Goal: Book appointment/travel/reservation

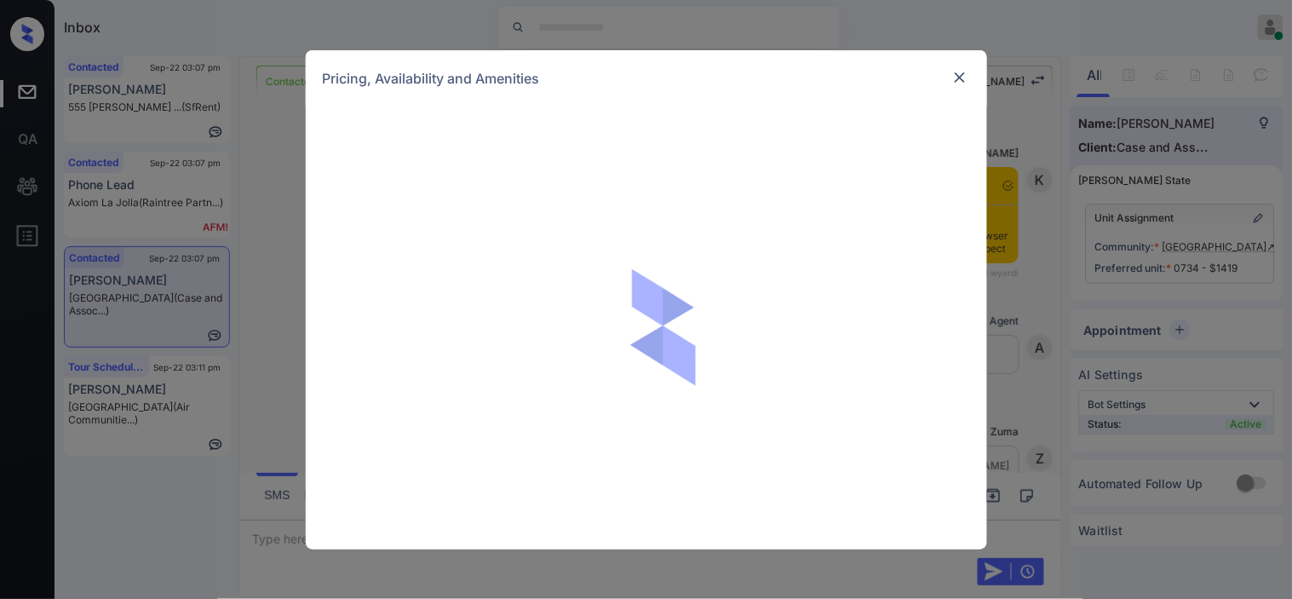
scroll to position [3855, 0]
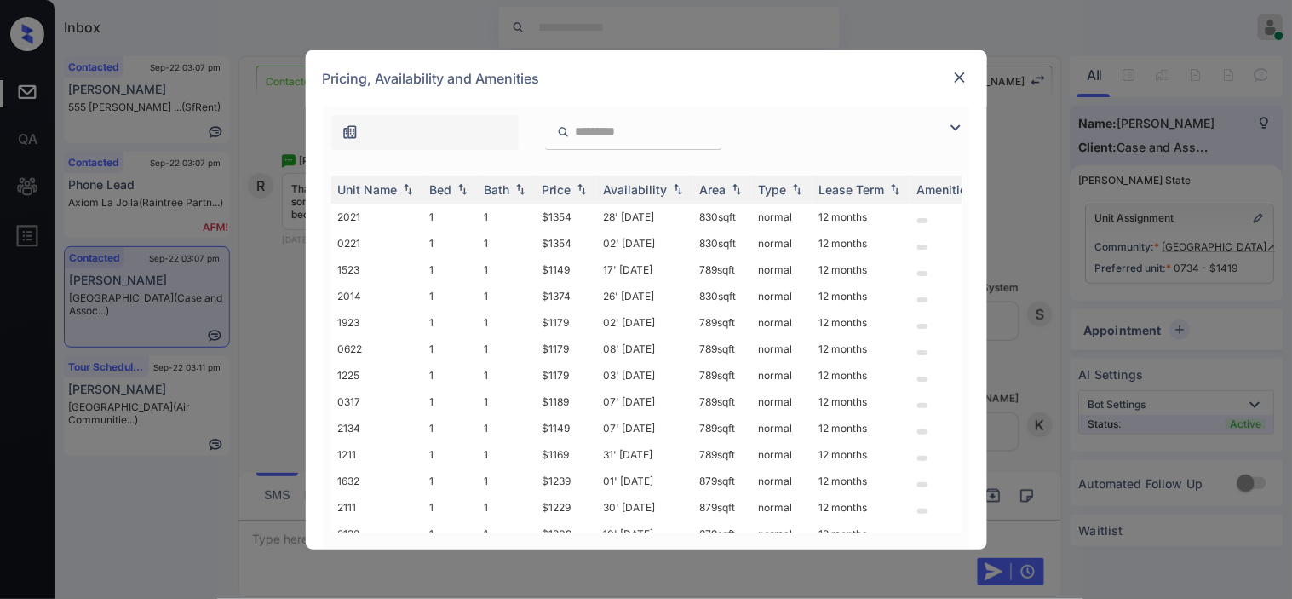
click at [959, 78] on img at bounding box center [960, 77] width 17 height 17
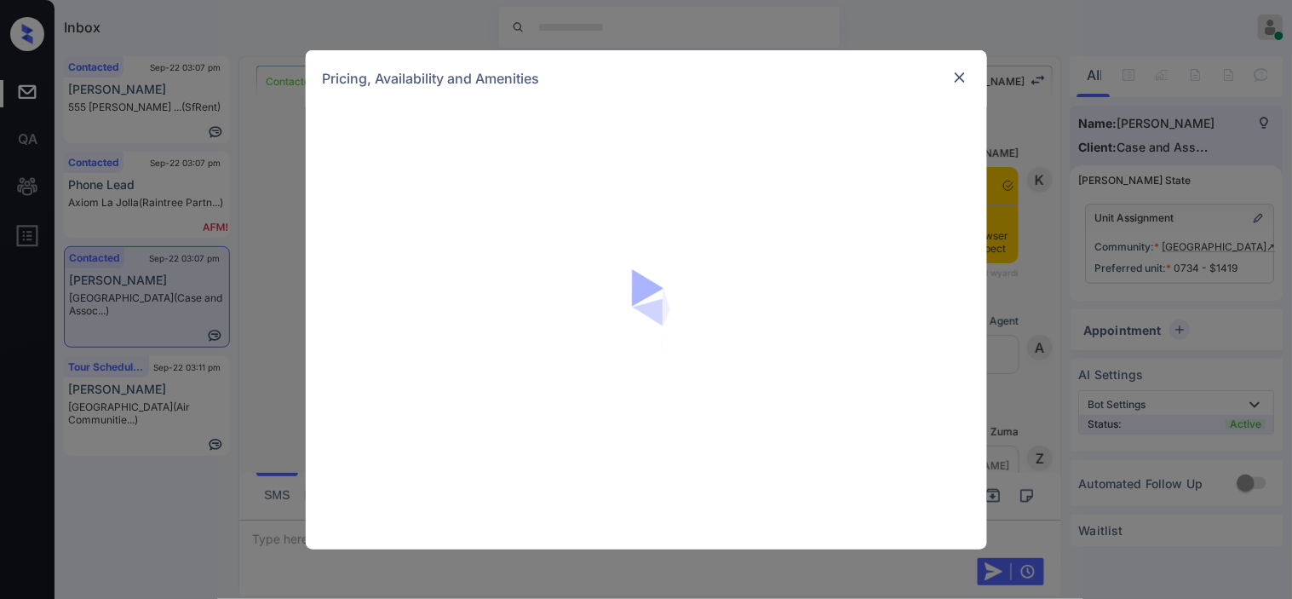
scroll to position [3477, 0]
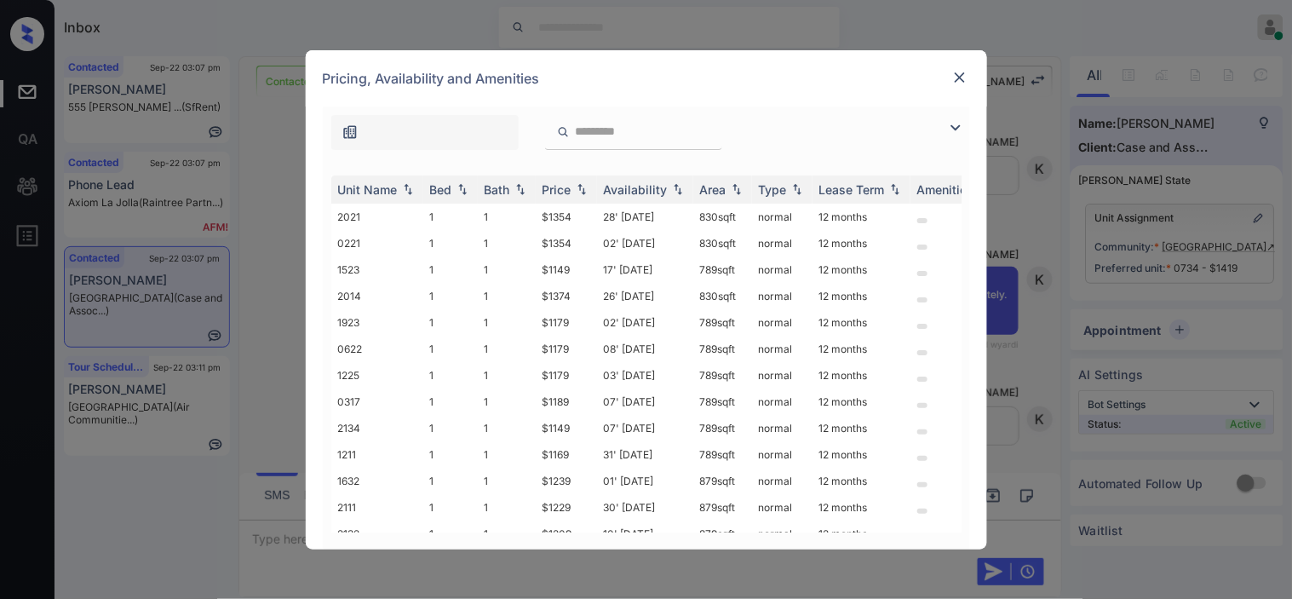
click at [950, 118] on img at bounding box center [956, 128] width 20 height 20
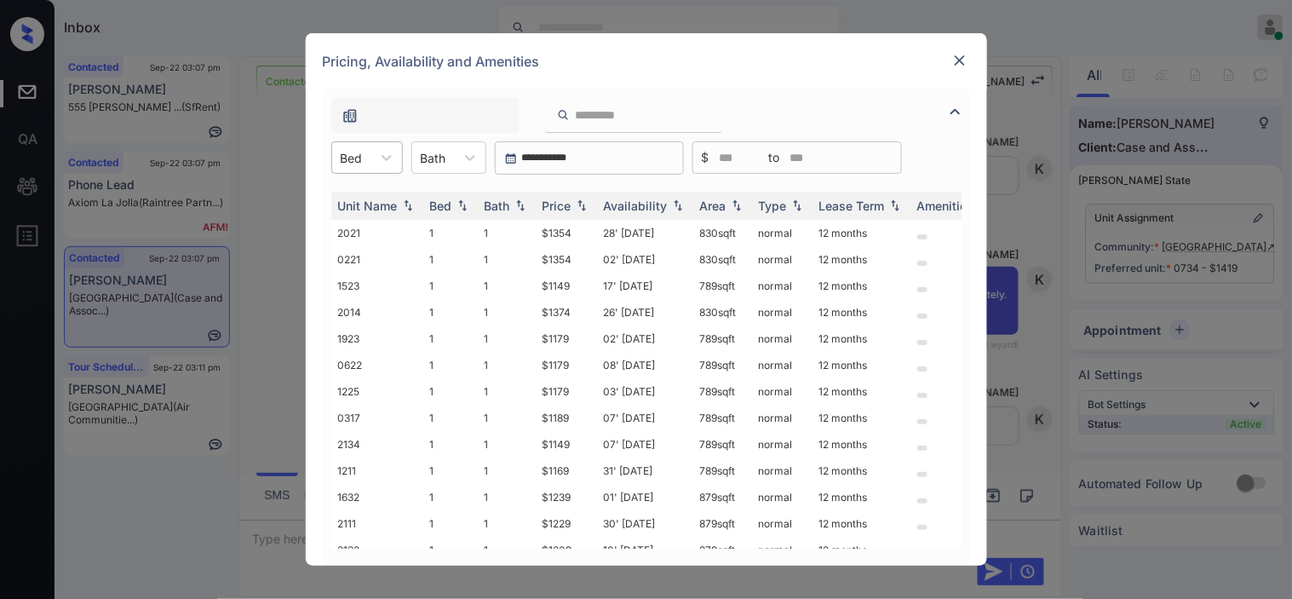
click at [368, 164] on div "Bed" at bounding box center [351, 158] width 39 height 25
drag, startPoint x: 366, startPoint y: 228, endPoint x: 447, endPoint y: 235, distance: 81.2
click at [367, 230] on div "2" at bounding box center [367, 230] width 72 height 31
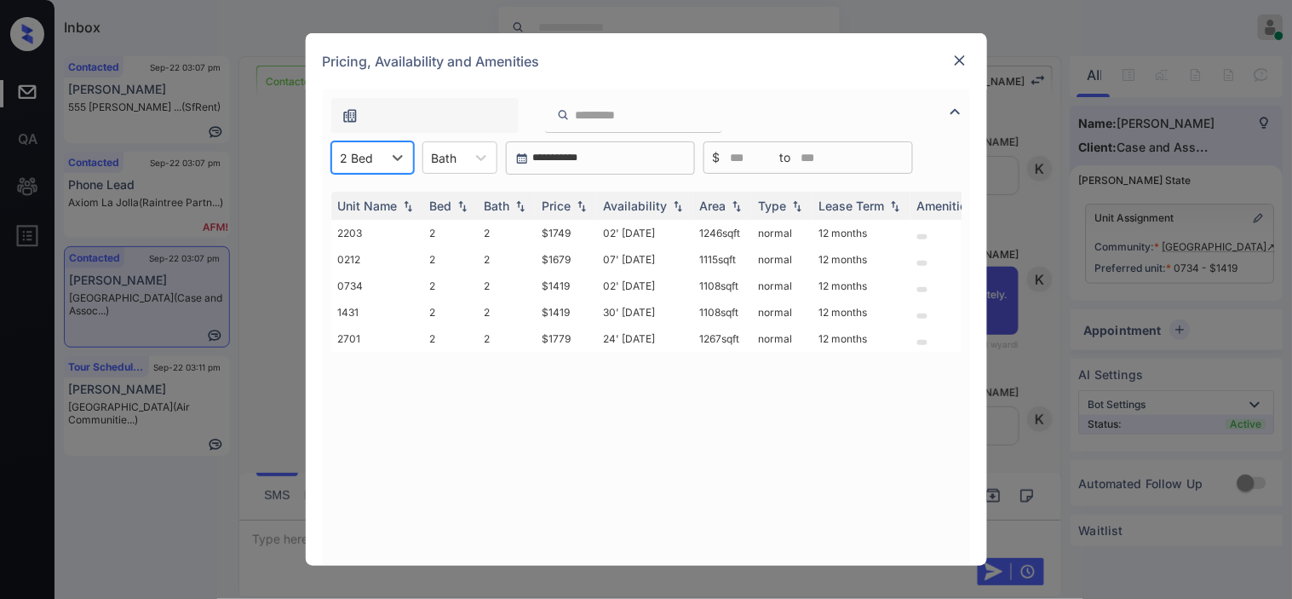
click at [355, 165] on div at bounding box center [357, 158] width 33 height 18
click at [367, 201] on div "1" at bounding box center [372, 199] width 83 height 31
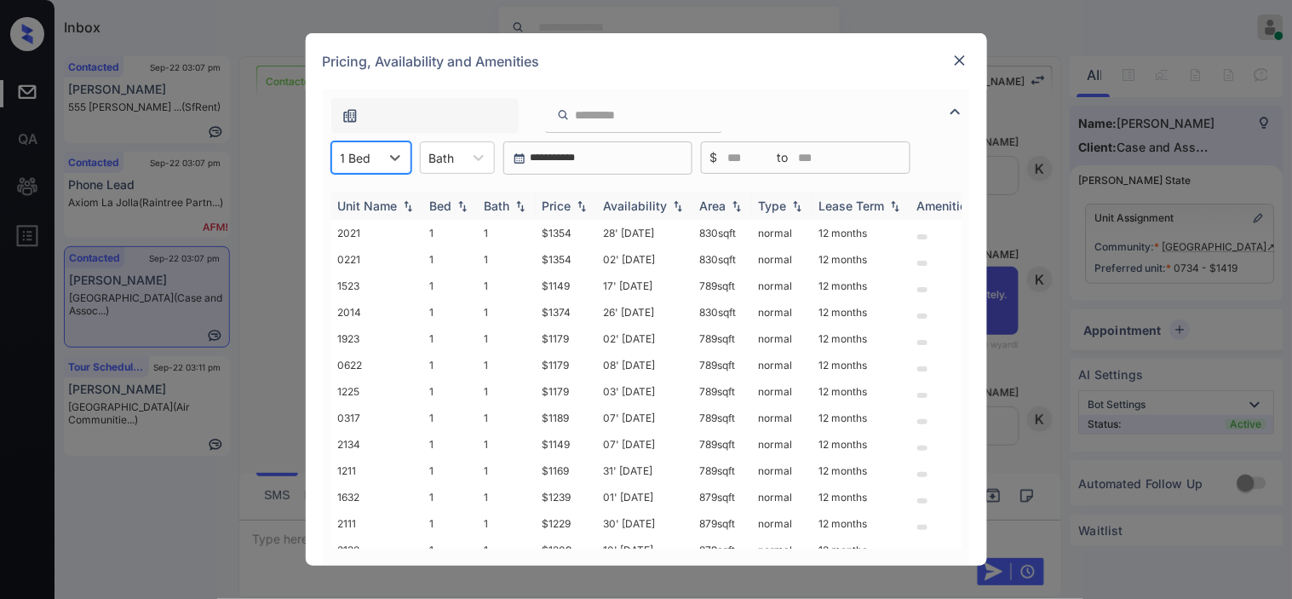
click at [577, 205] on img at bounding box center [581, 206] width 17 height 12
click at [577, 205] on img at bounding box center [581, 205] width 17 height 13
drag, startPoint x: 541, startPoint y: 233, endPoint x: 582, endPoint y: 236, distance: 41.0
click at [582, 236] on td "$1149" at bounding box center [566, 233] width 61 height 26
copy td "$1149"
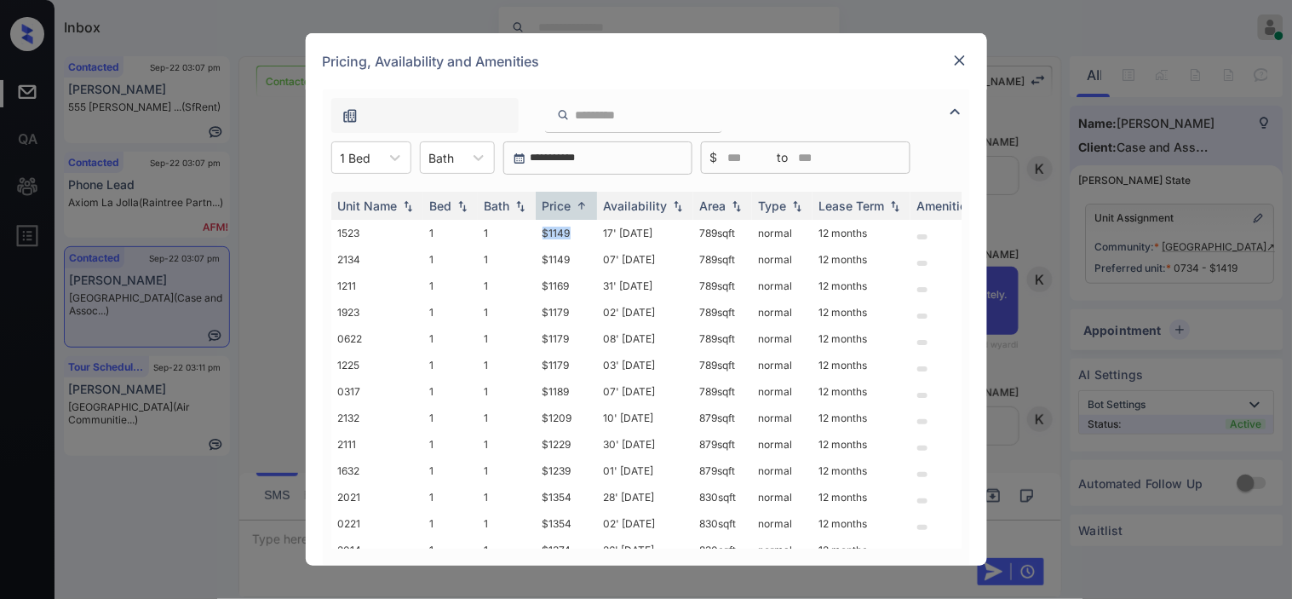
click at [963, 52] on img at bounding box center [960, 60] width 17 height 17
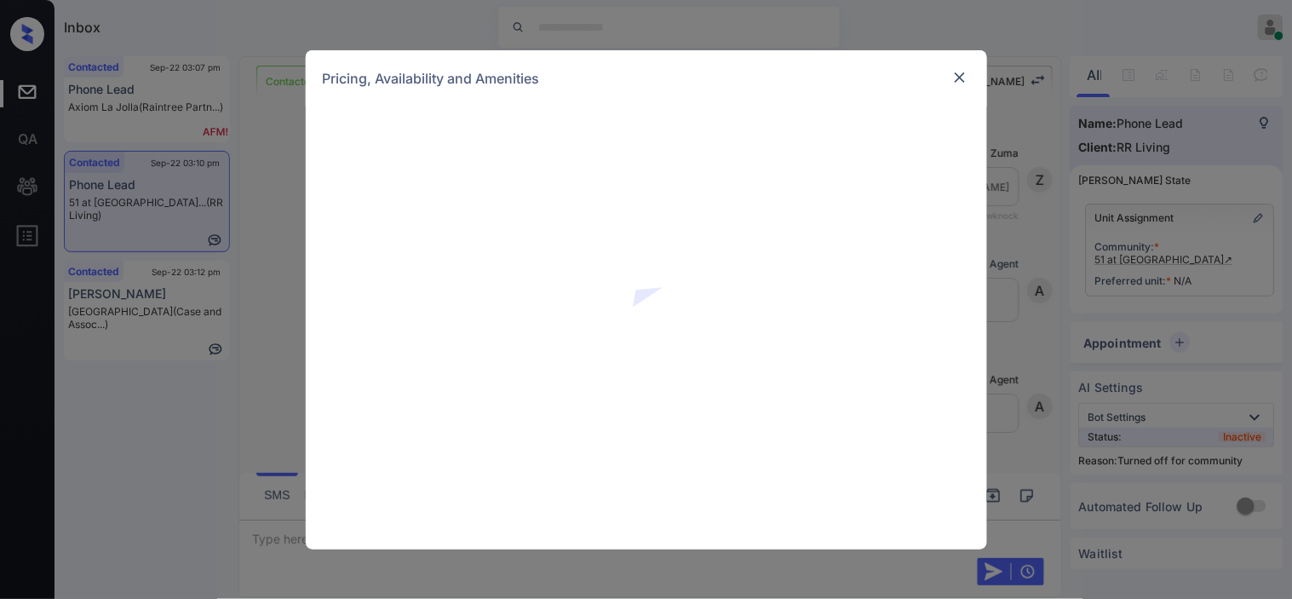
scroll to position [1417, 0]
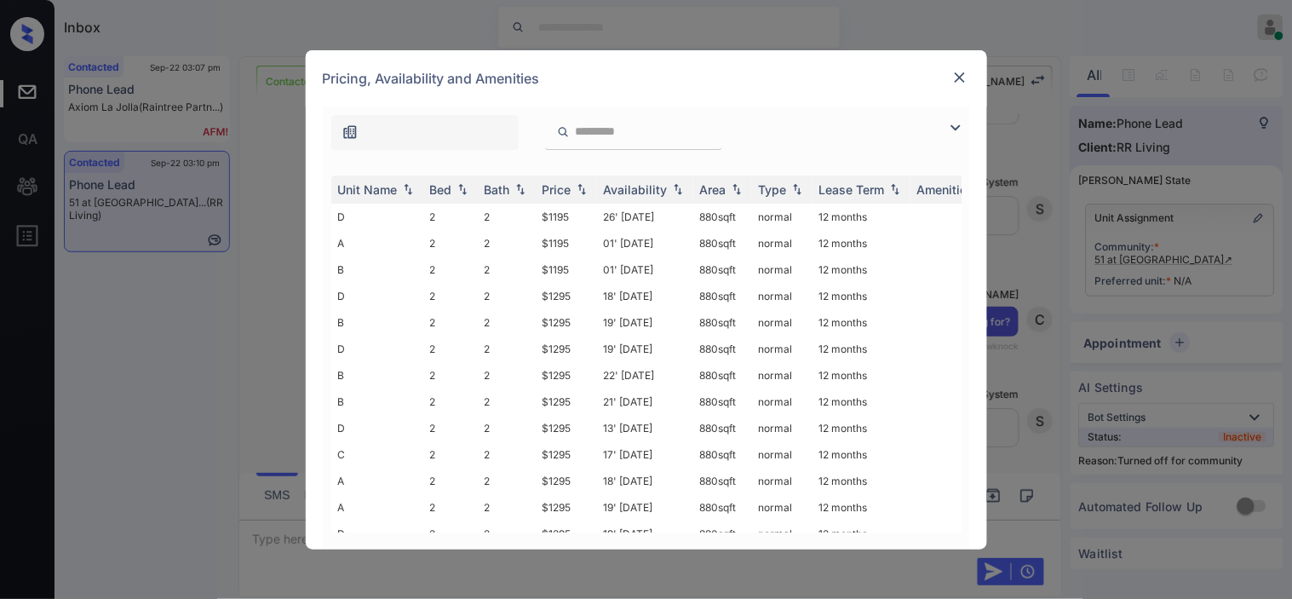
click at [951, 123] on img at bounding box center [956, 128] width 20 height 20
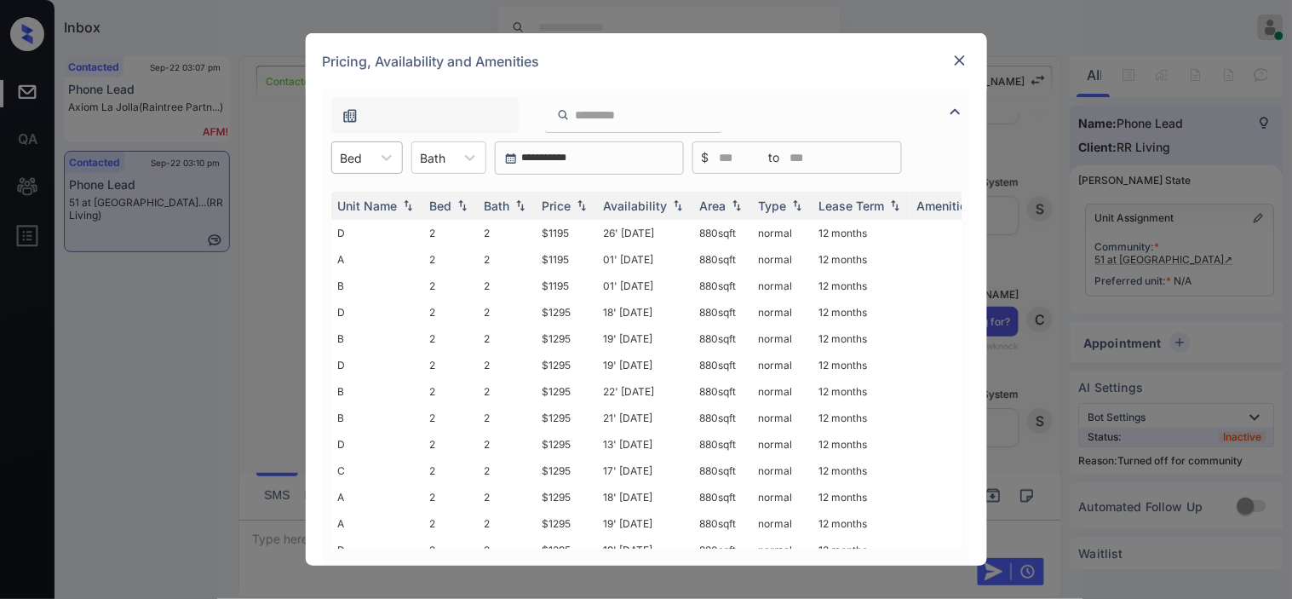
click at [352, 158] on div at bounding box center [352, 158] width 22 height 18
click at [358, 226] on div "3" at bounding box center [367, 230] width 72 height 31
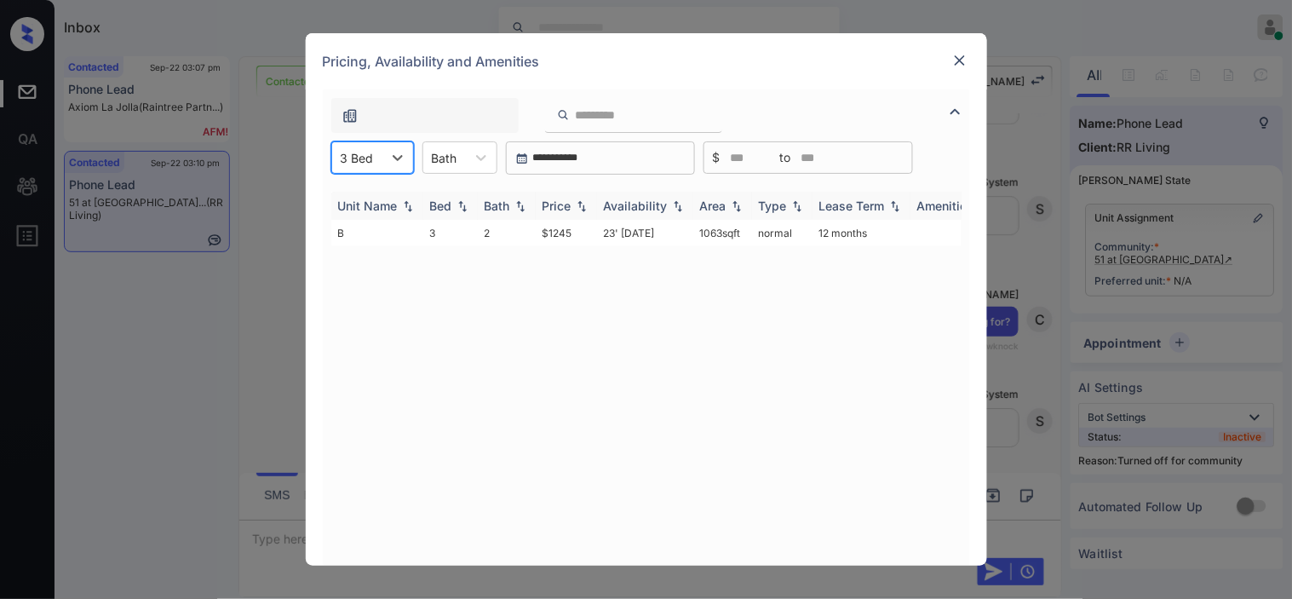
click at [572, 203] on div "Price" at bounding box center [557, 205] width 29 height 14
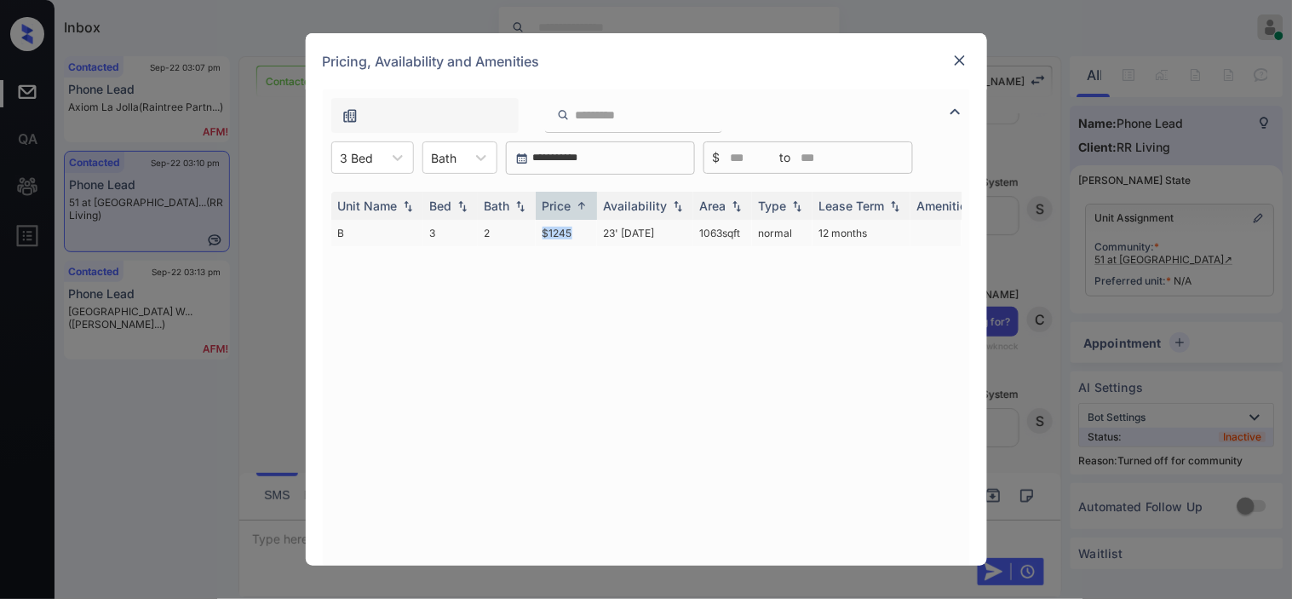
drag, startPoint x: 565, startPoint y: 228, endPoint x: 596, endPoint y: 228, distance: 31.5
click at [596, 228] on tr "B 3 2 $1245 23' Sep 25 1063 sqft normal 12 months" at bounding box center [776, 233] width 890 height 26
copy tr "$1245"
click at [554, 226] on td "$1245" at bounding box center [566, 233] width 61 height 26
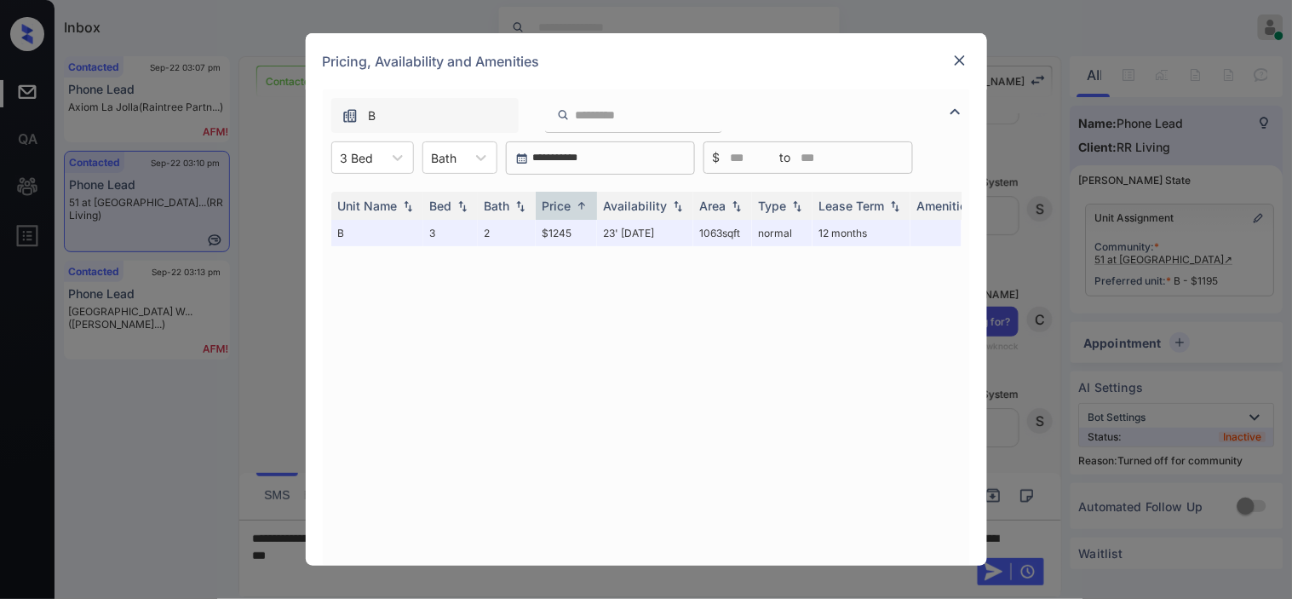
click at [282, 308] on div "**********" at bounding box center [646, 299] width 1292 height 599
click at [966, 63] on img at bounding box center [960, 60] width 17 height 17
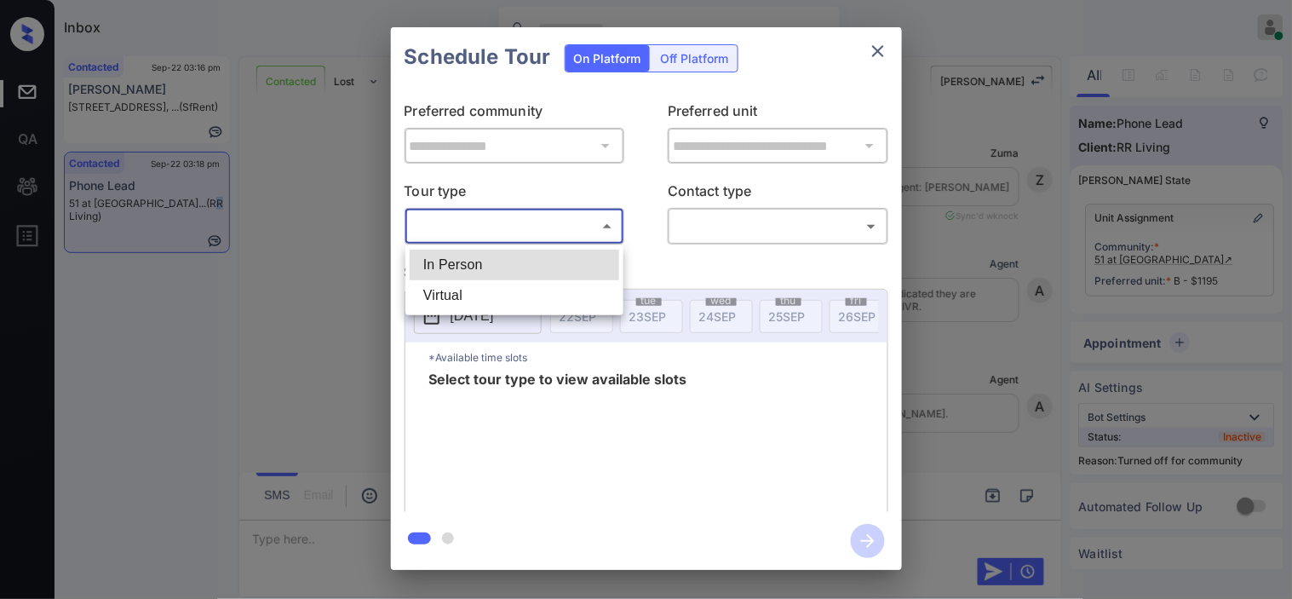
scroll to position [1809, 0]
click at [474, 275] on body "Inbox Kristine Capara Online Set yourself offline Set yourself on break Profile…" at bounding box center [646, 299] width 1292 height 599
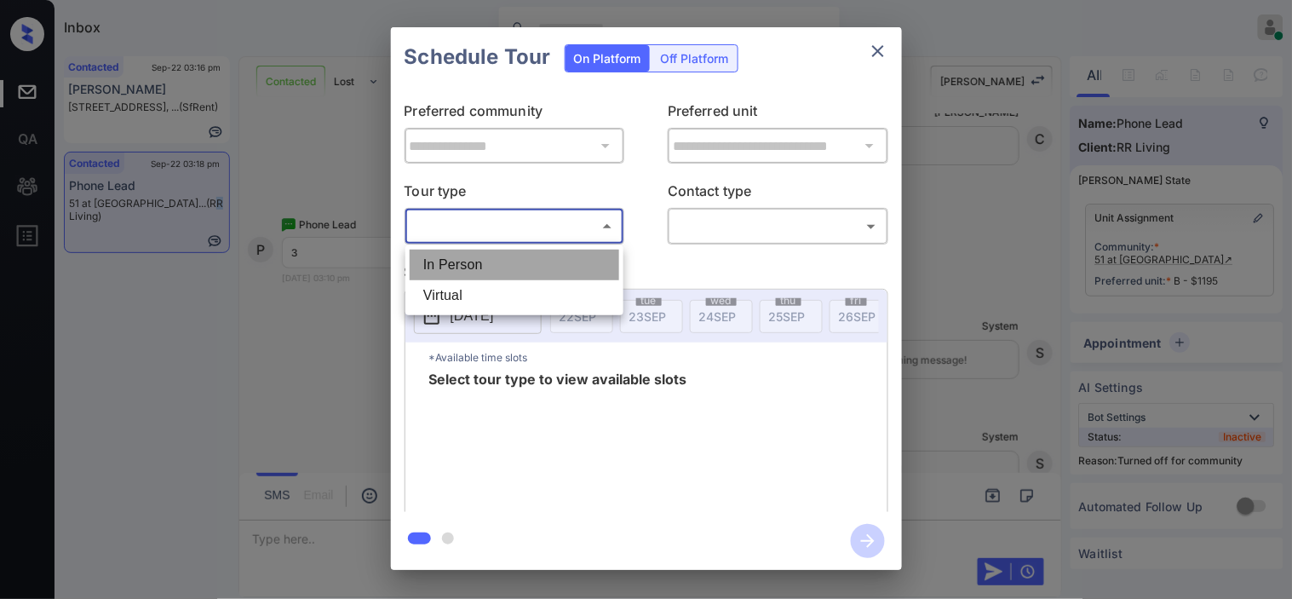
click at [478, 267] on li "In Person" at bounding box center [515, 265] width 210 height 31
type input "********"
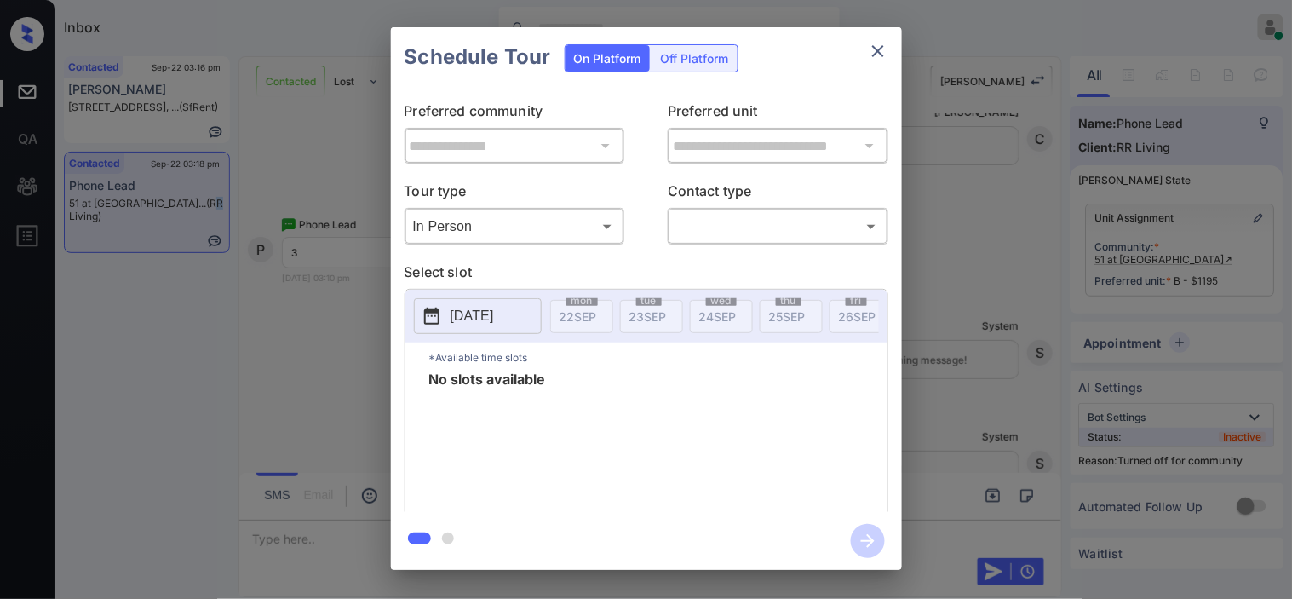
click at [479, 304] on button "2025-09-22" at bounding box center [478, 316] width 128 height 36
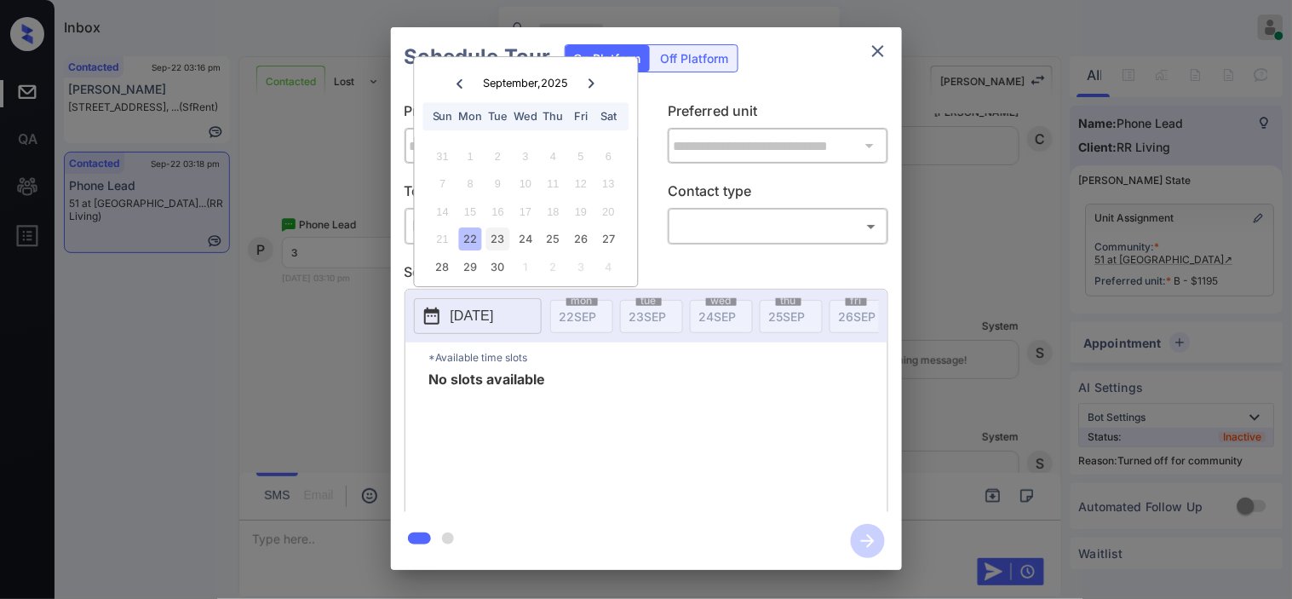
click at [500, 239] on div "23" at bounding box center [497, 239] width 23 height 23
click at [532, 240] on div "24" at bounding box center [526, 239] width 23 height 23
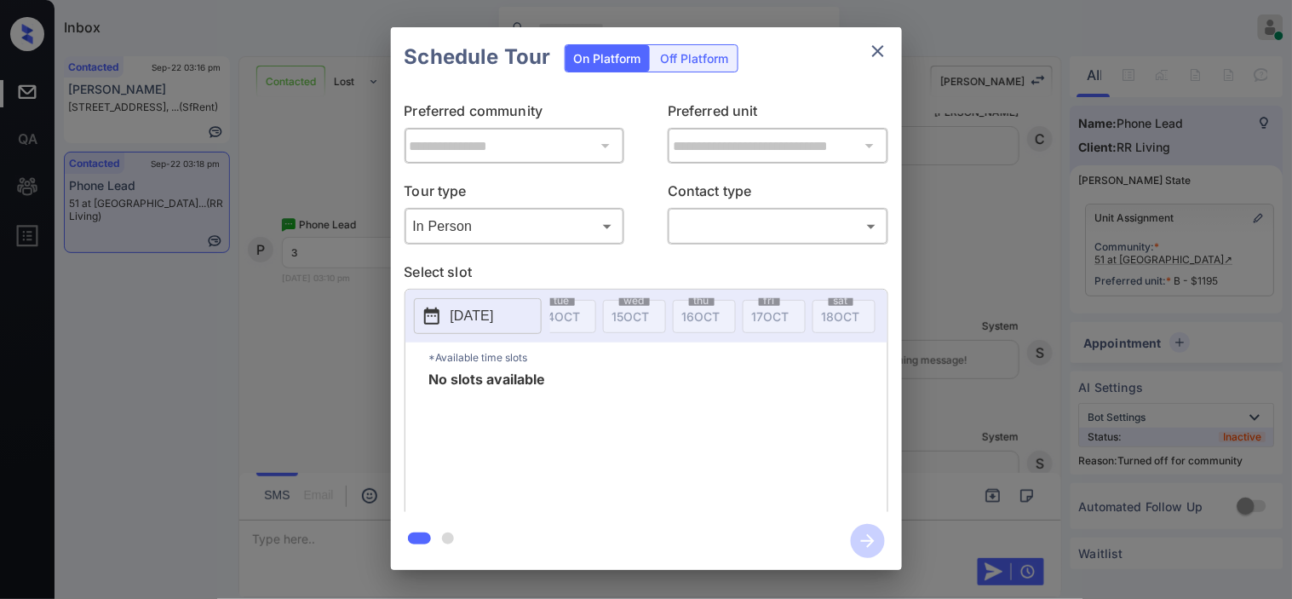
scroll to position [0, 1470]
click at [294, 359] on div "**********" at bounding box center [646, 298] width 1292 height 597
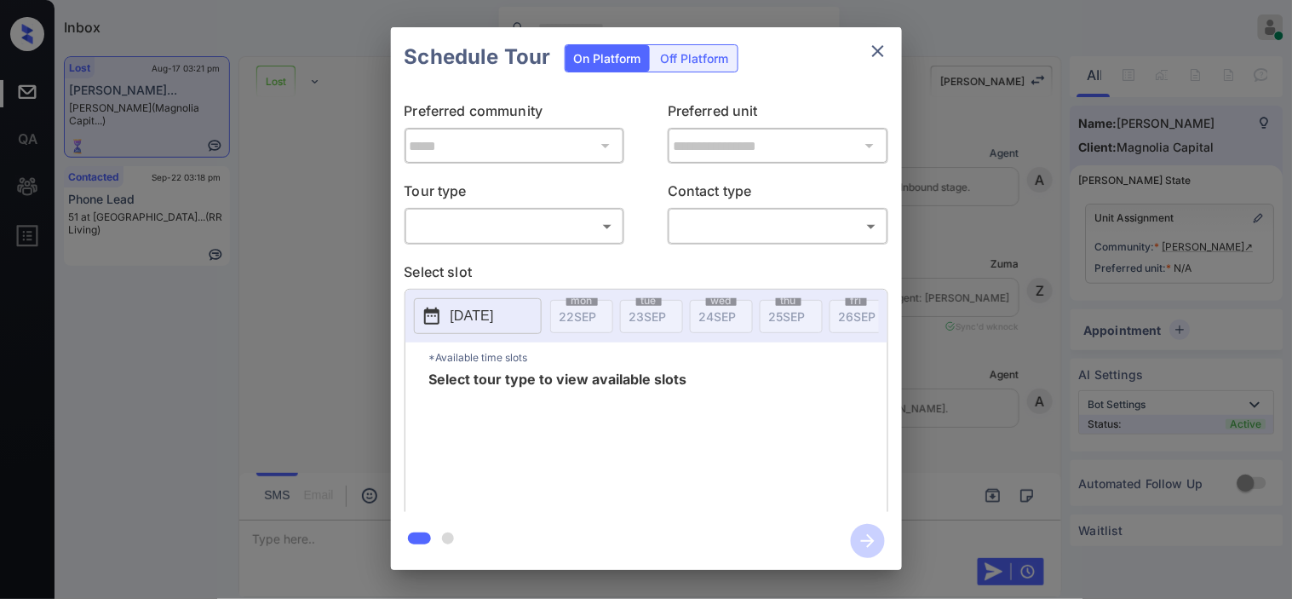
click at [524, 227] on body "Inbox [PERSON_NAME] Online Set yourself offline Set yourself on break Profile S…" at bounding box center [646, 299] width 1292 height 599
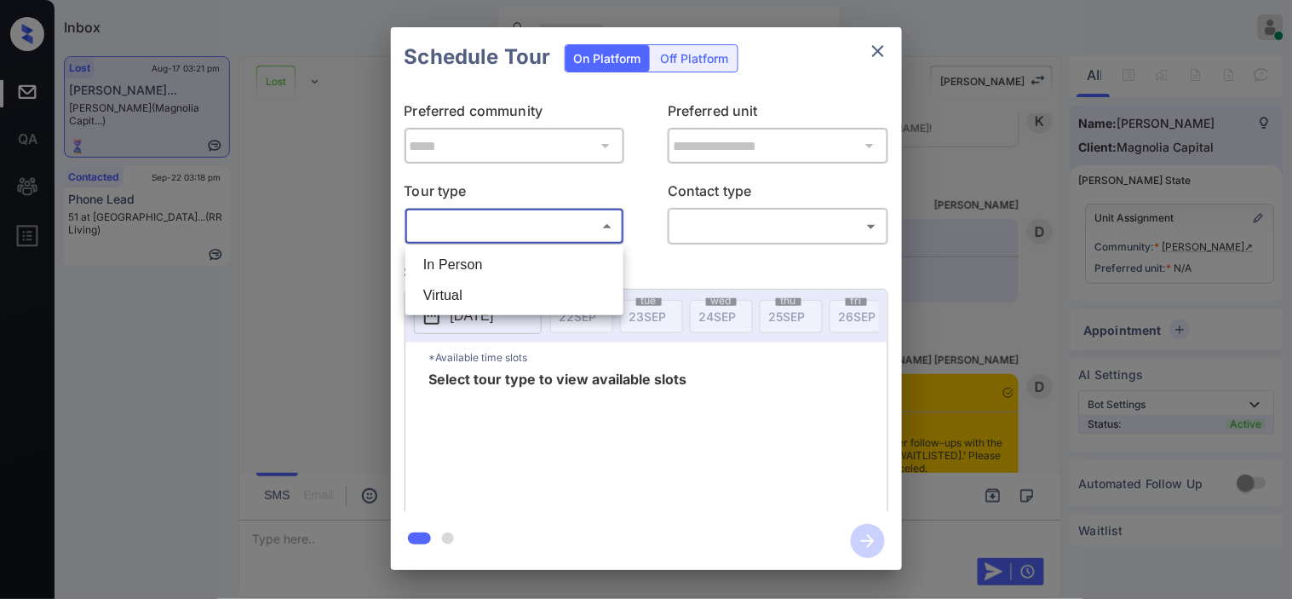
click at [523, 260] on li "In Person" at bounding box center [515, 265] width 210 height 31
type input "********"
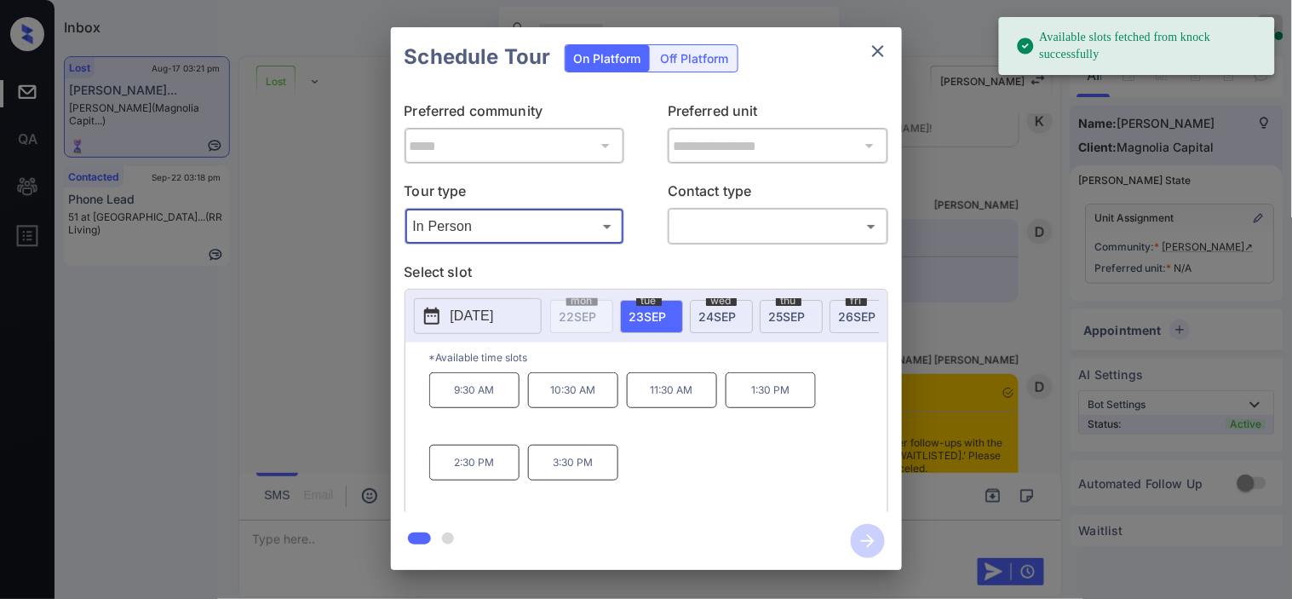
click at [449, 324] on button "2025-09-23" at bounding box center [478, 316] width 128 height 36
drag, startPoint x: 295, startPoint y: 252, endPoint x: 295, endPoint y: 242, distance: 10.2
click at [295, 242] on div "**********" at bounding box center [646, 298] width 1292 height 597
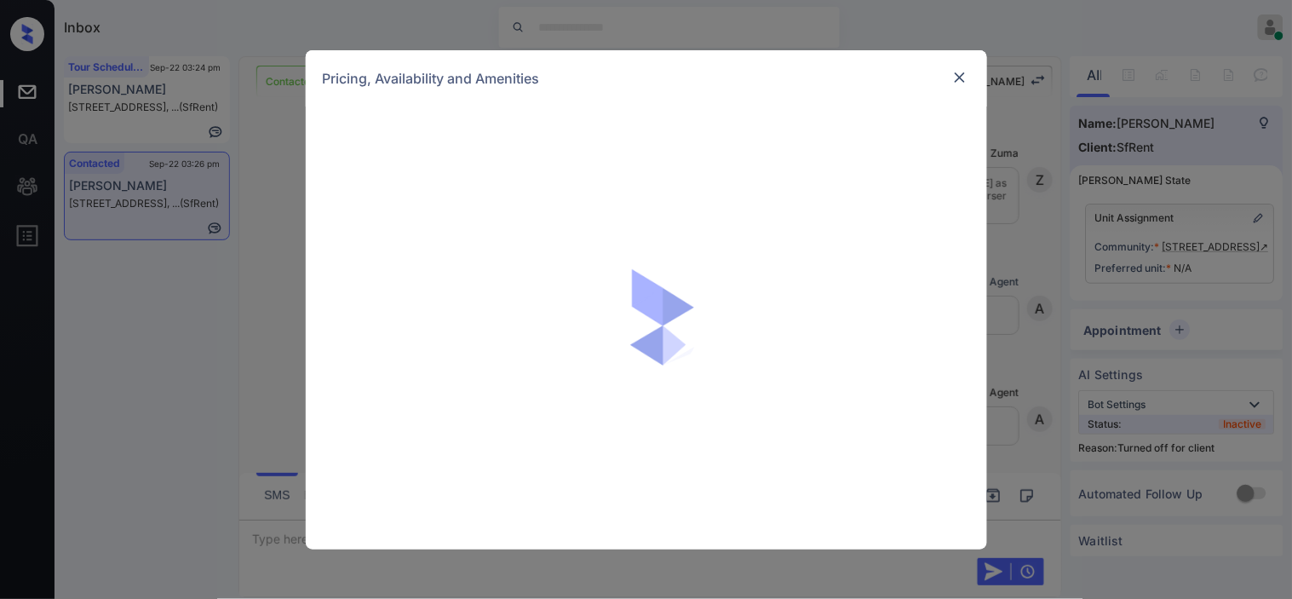
scroll to position [3101, 0]
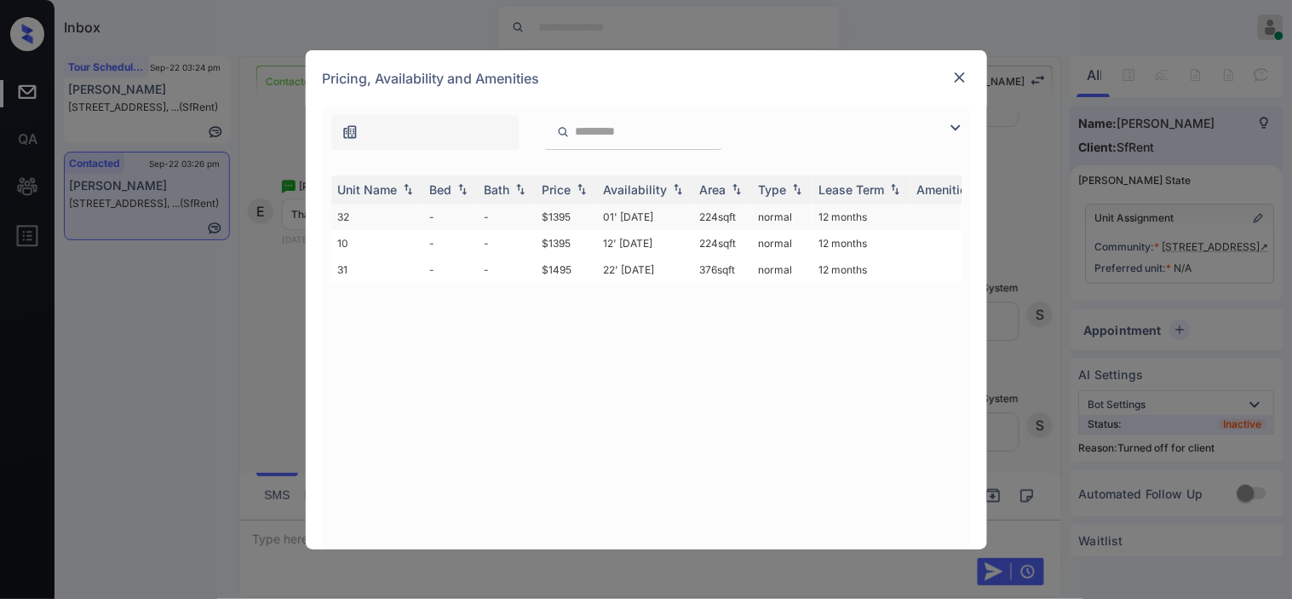
click at [626, 226] on td "01' May 17" at bounding box center [645, 217] width 96 height 26
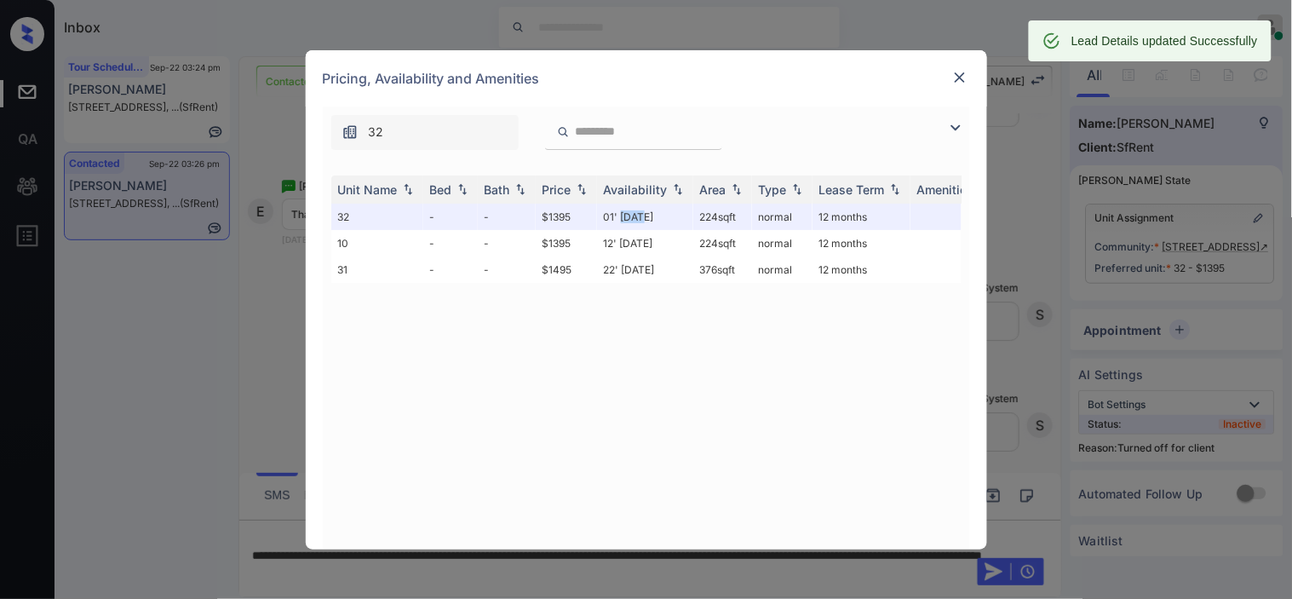
click at [957, 74] on img at bounding box center [960, 77] width 17 height 17
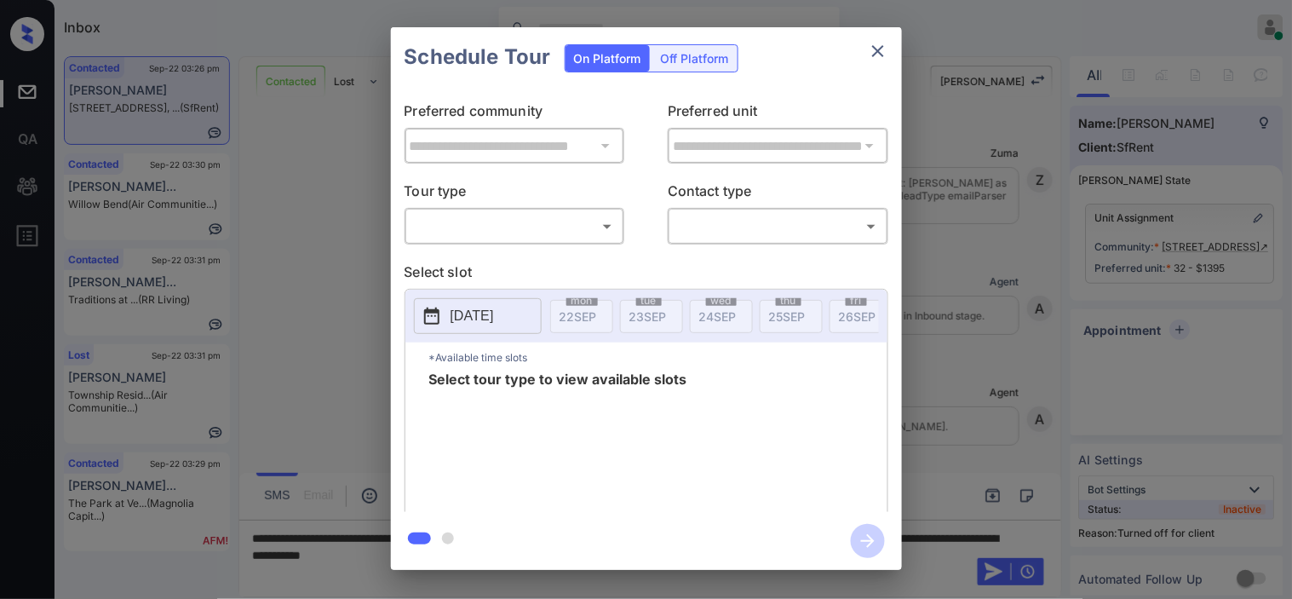
scroll to position [3638, 0]
click at [699, 58] on div "Off Platform" at bounding box center [695, 58] width 85 height 26
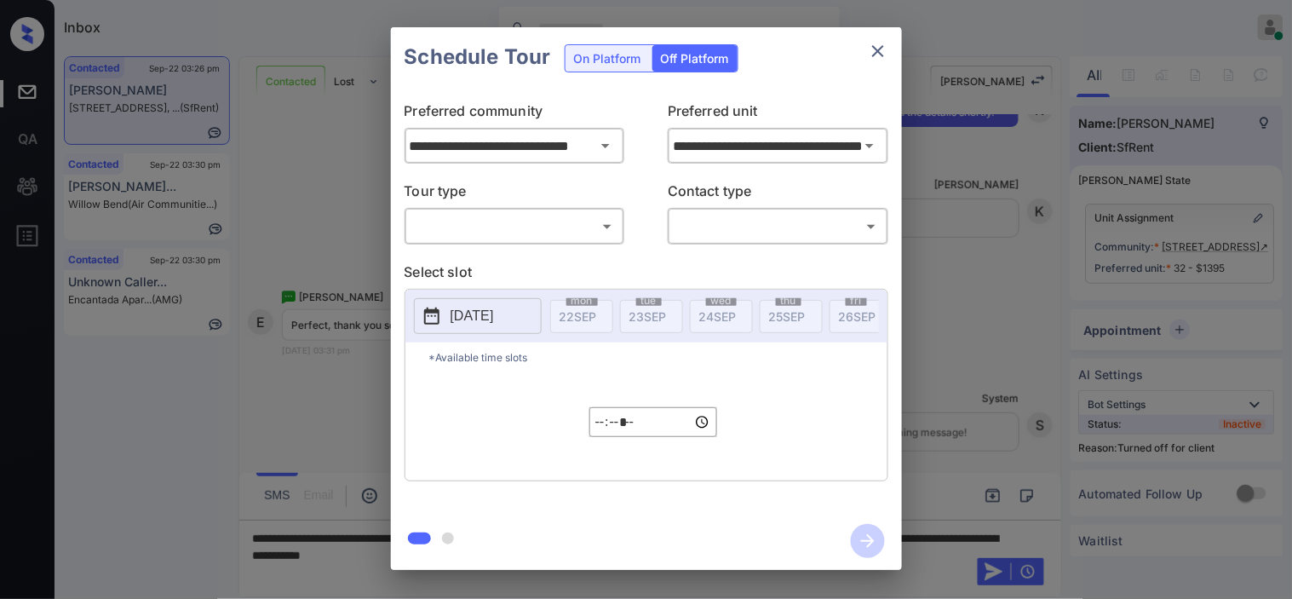
click at [526, 227] on body "Inbox Kristine Capara Online Set yourself offline Set yourself on break Profile…" at bounding box center [646, 299] width 1292 height 599
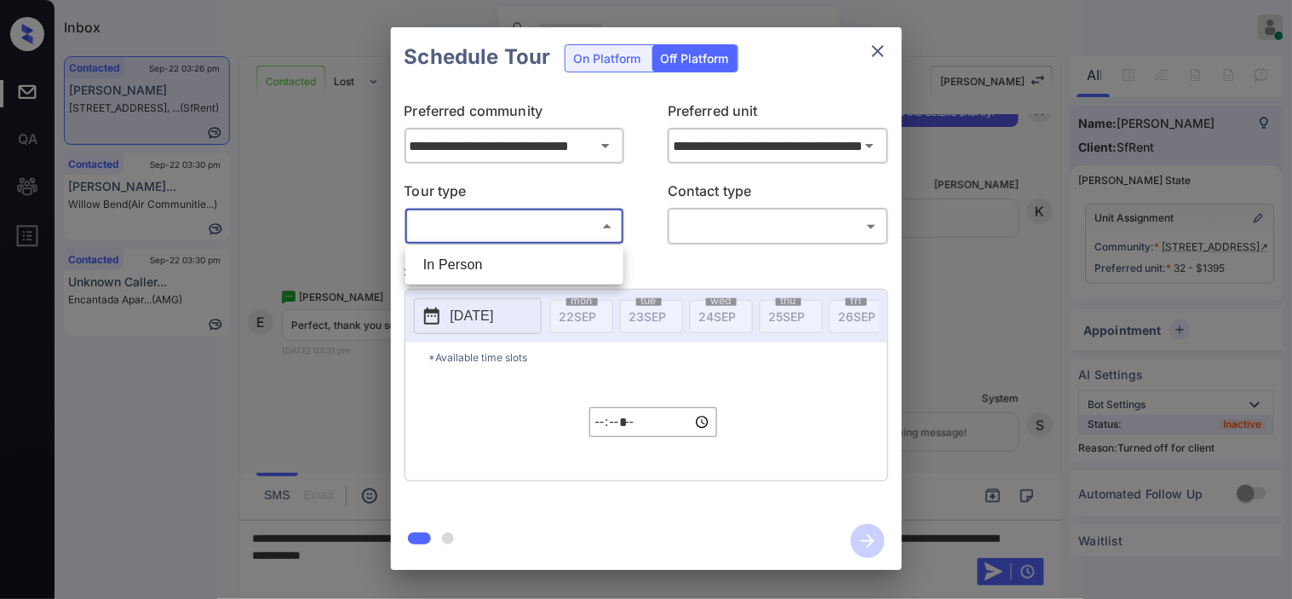
click at [520, 256] on li "In Person" at bounding box center [515, 265] width 210 height 31
type input "********"
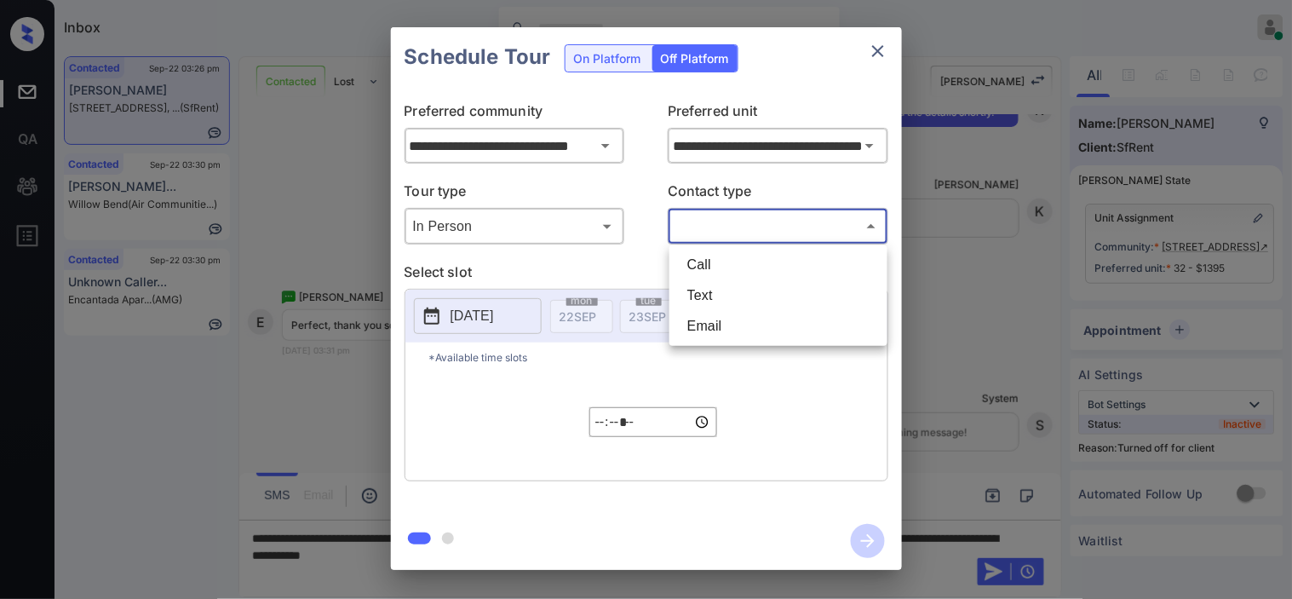
click at [707, 216] on body "Inbox Kristine Capara Online Set yourself offline Set yourself on break Profile…" at bounding box center [646, 299] width 1292 height 599
click at [688, 290] on li "Text" at bounding box center [779, 295] width 210 height 31
type input "****"
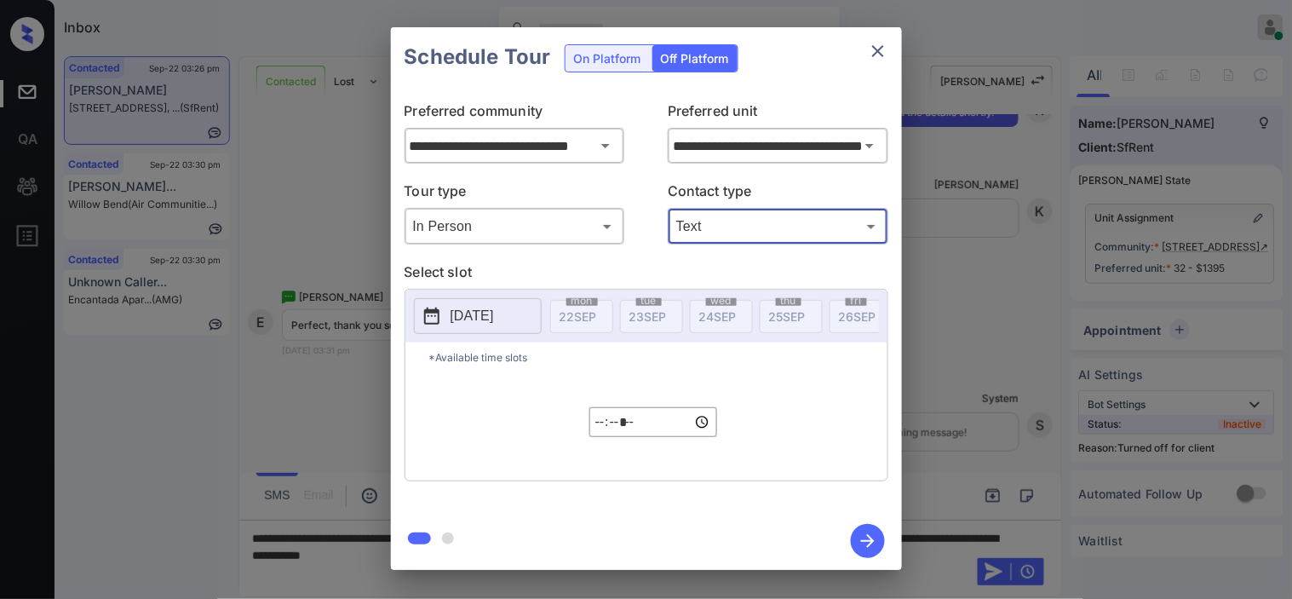
drag, startPoint x: 454, startPoint y: 322, endPoint x: 465, endPoint y: 310, distance: 16.3
click at [455, 321] on p "2025-09-22" at bounding box center [472, 316] width 43 height 20
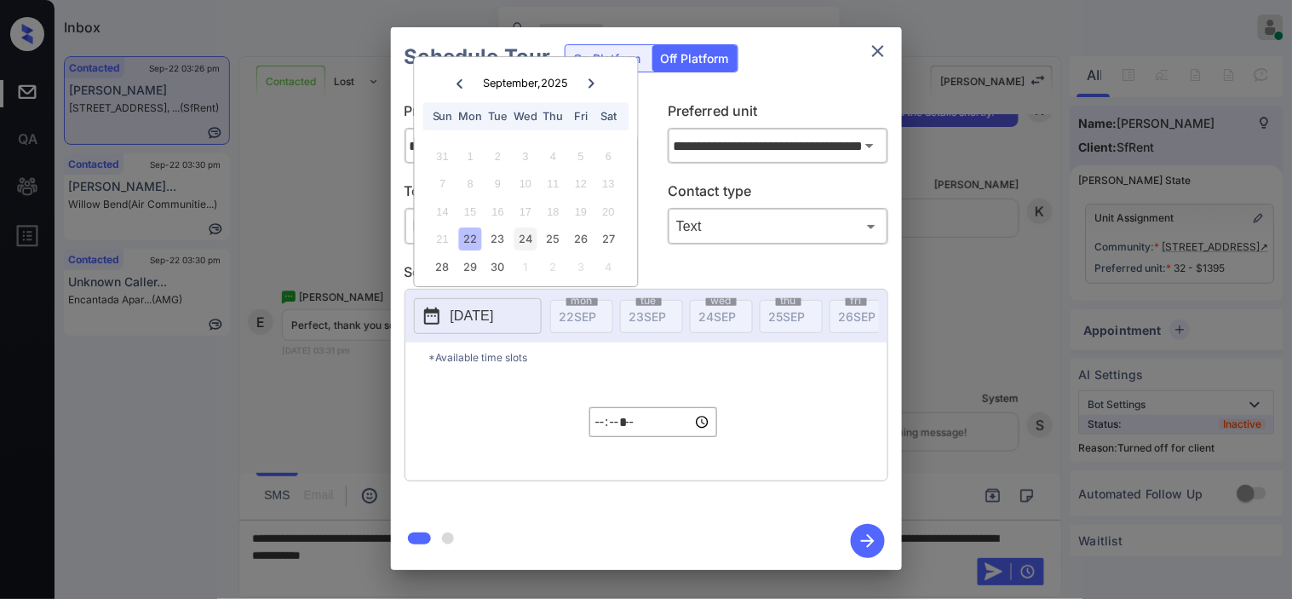
click at [523, 237] on div "24" at bounding box center [526, 239] width 23 height 23
click at [601, 437] on input "*****" at bounding box center [654, 422] width 128 height 30
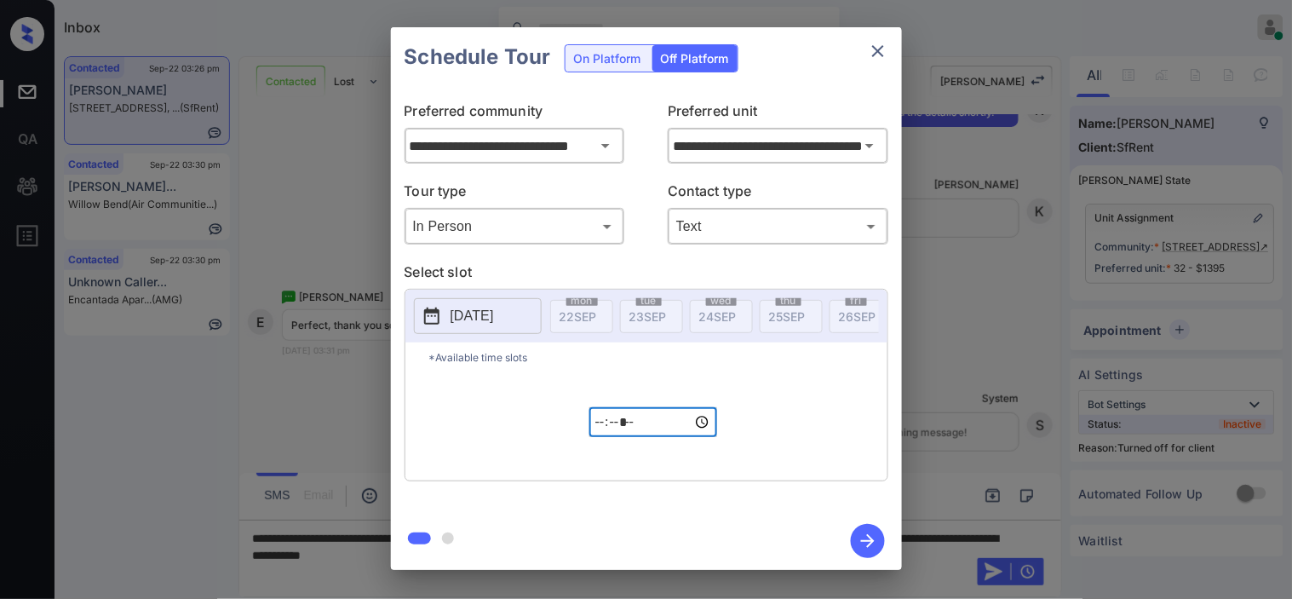
type input "*****"
click at [863, 533] on icon "button" at bounding box center [868, 541] width 34 height 34
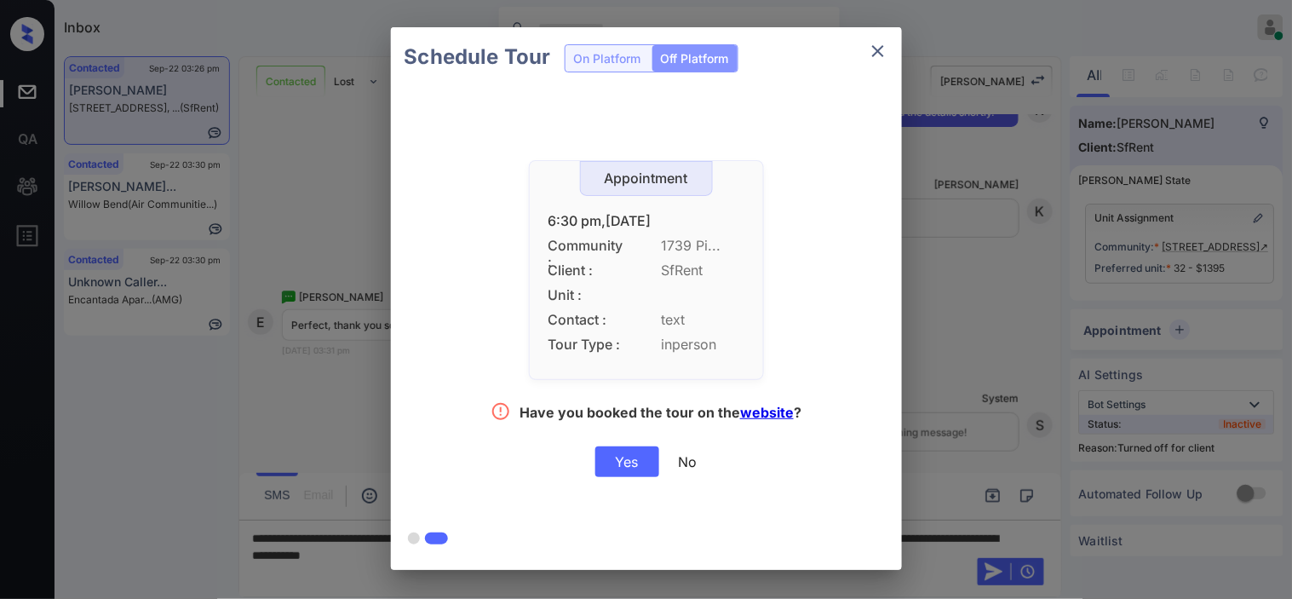
click at [610, 461] on div "Yes" at bounding box center [627, 461] width 64 height 31
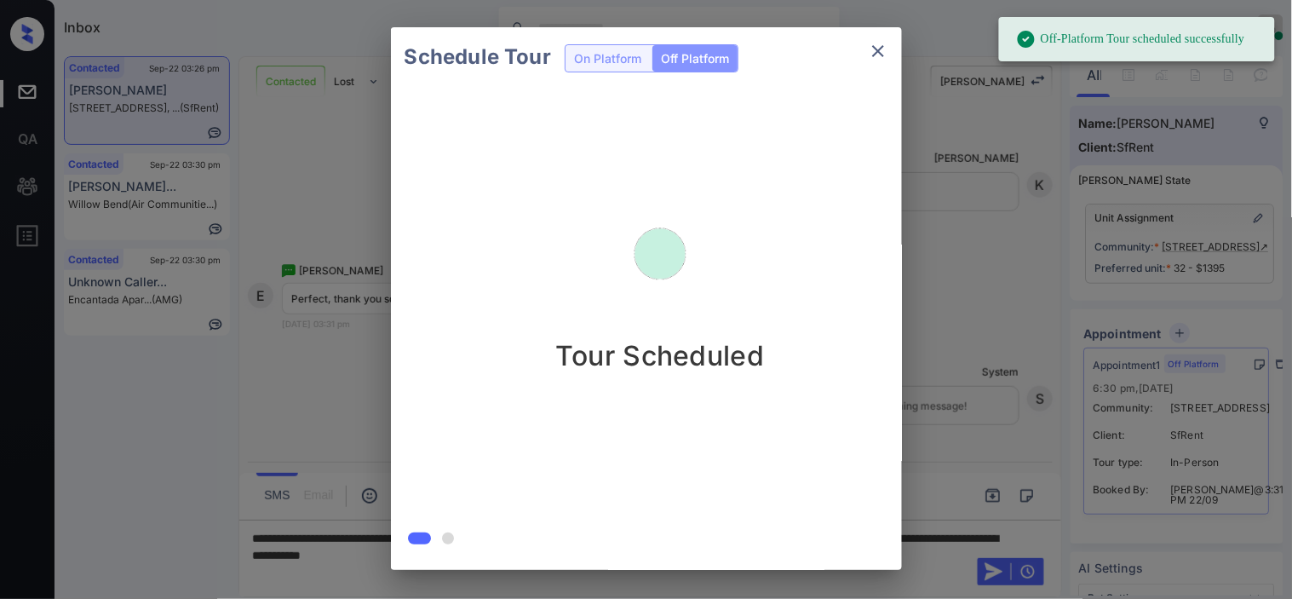
scroll to position [3747, 0]
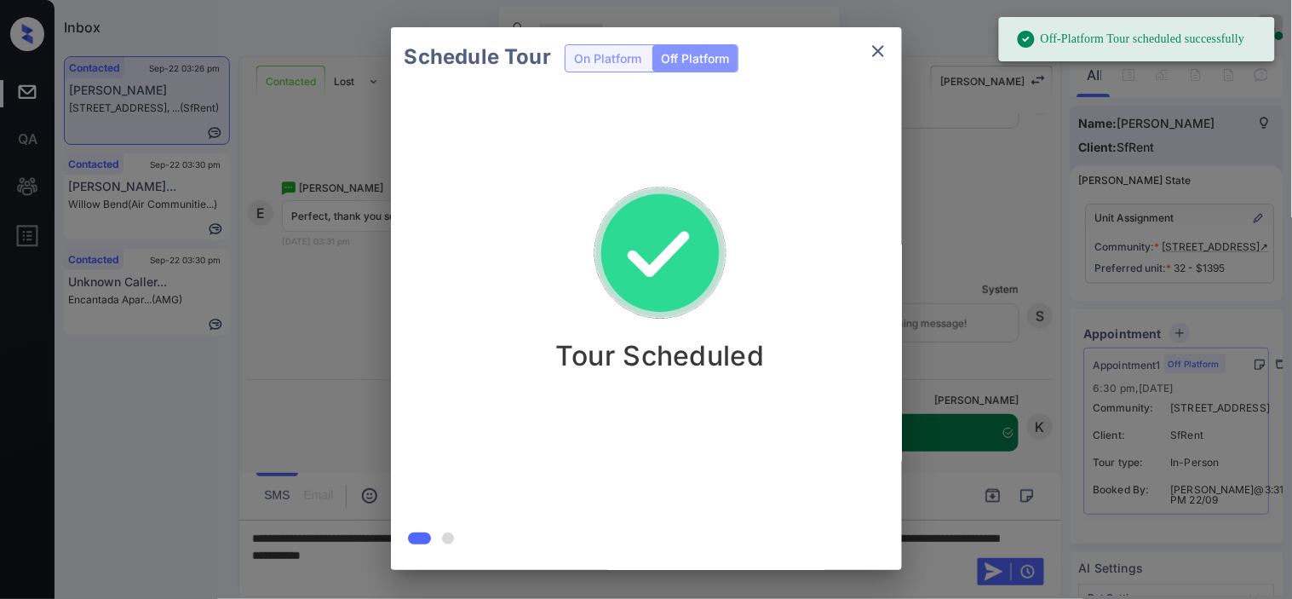
click at [986, 324] on div "Schedule Tour On Platform Off Platform Tour Scheduled" at bounding box center [646, 298] width 1292 height 597
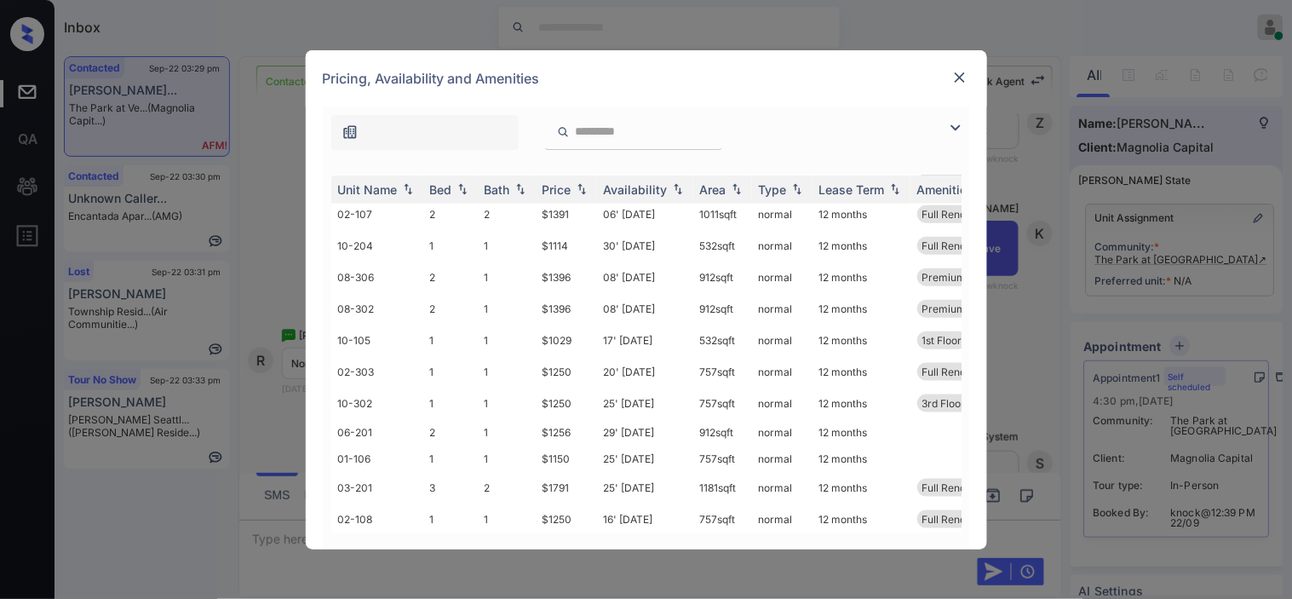
scroll to position [449, 0]
click at [966, 74] on img at bounding box center [960, 77] width 17 height 17
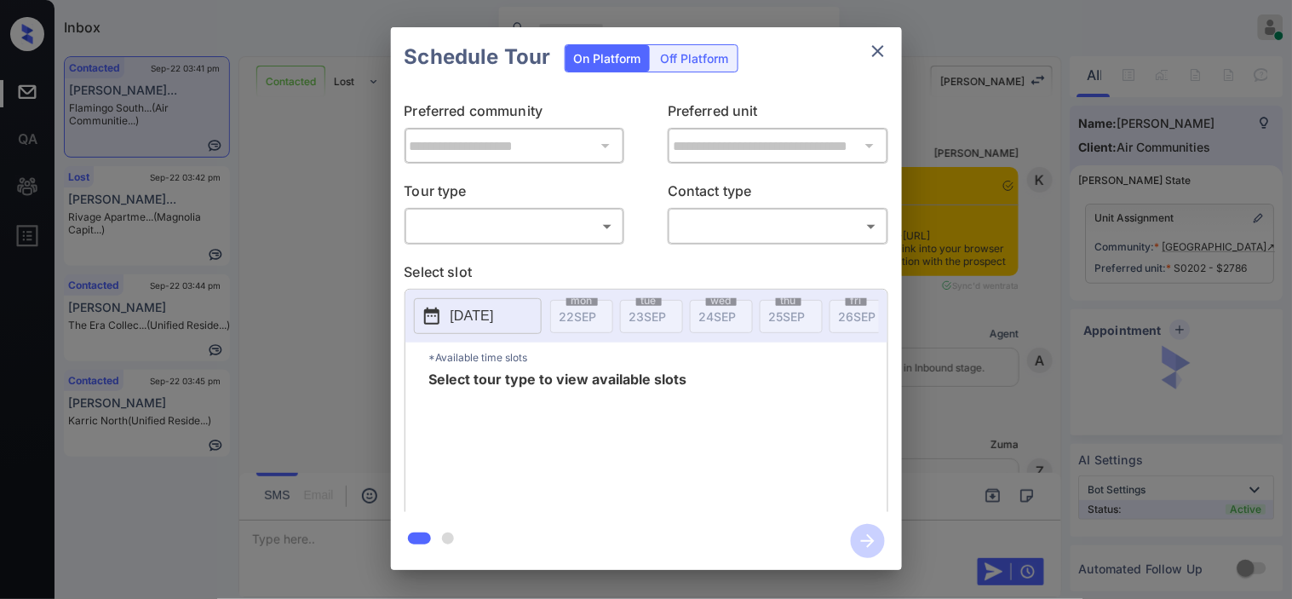
scroll to position [1075, 0]
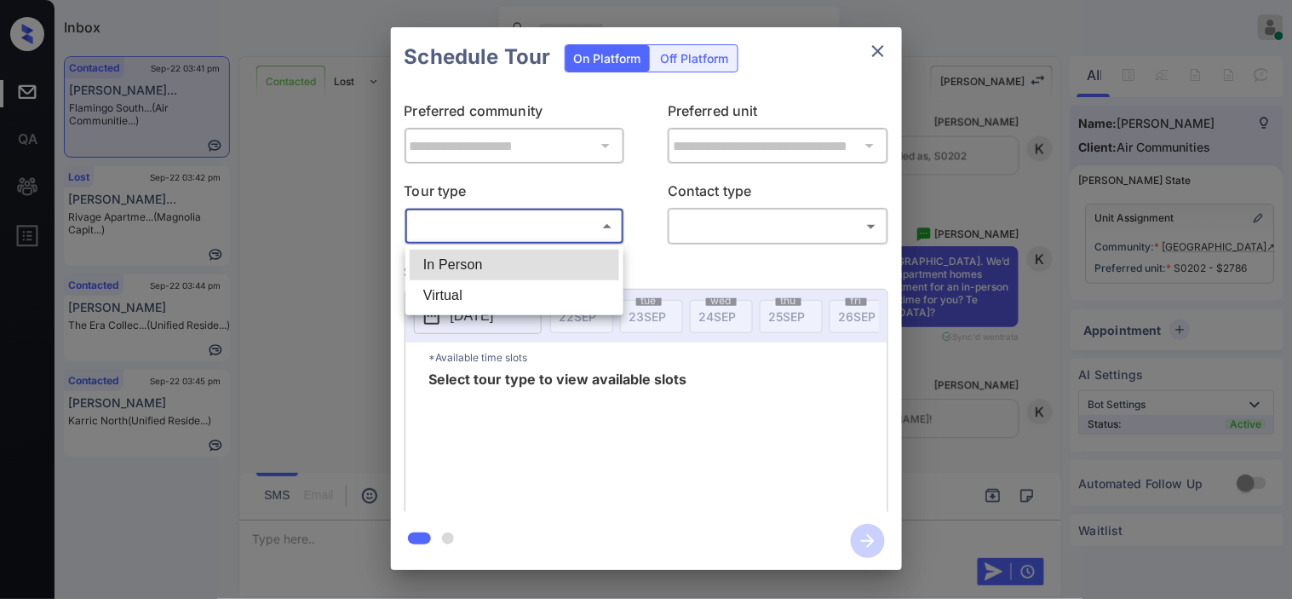
drag, startPoint x: 515, startPoint y: 230, endPoint x: 492, endPoint y: 281, distance: 56.1
click at [515, 235] on body "Inbox Kristine Capara Online Set yourself offline Set yourself on break Profile…" at bounding box center [646, 299] width 1292 height 599
click at [491, 292] on li "Virtual" at bounding box center [515, 295] width 210 height 31
type input "*******"
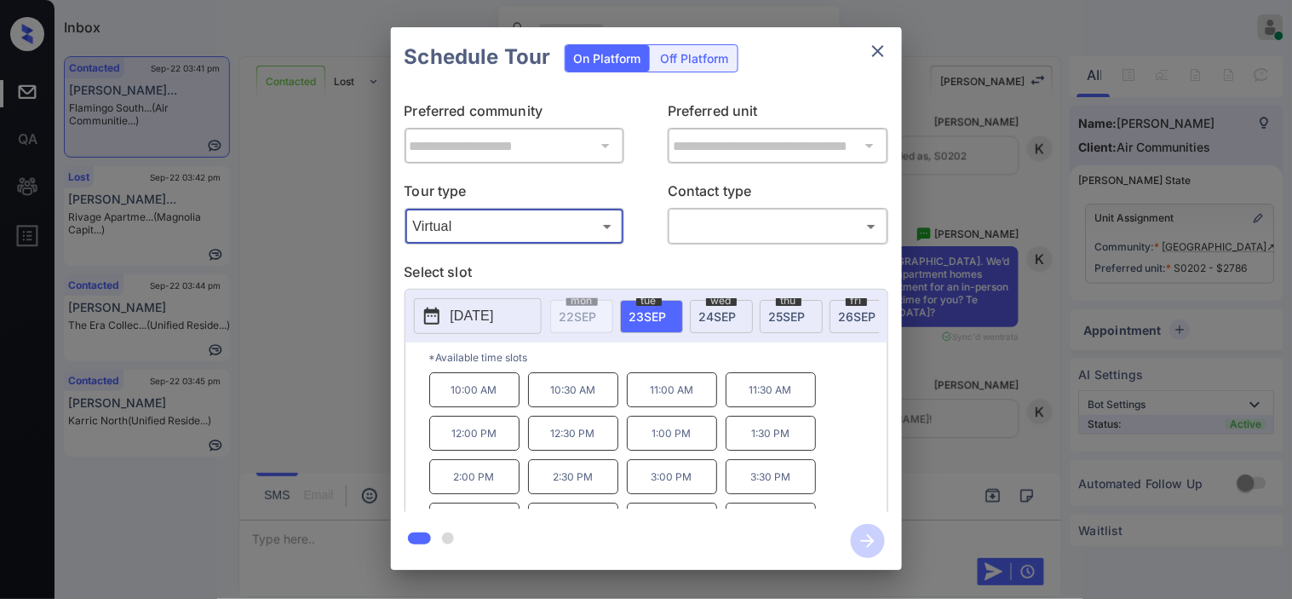
click at [262, 465] on div "**********" at bounding box center [646, 298] width 1292 height 597
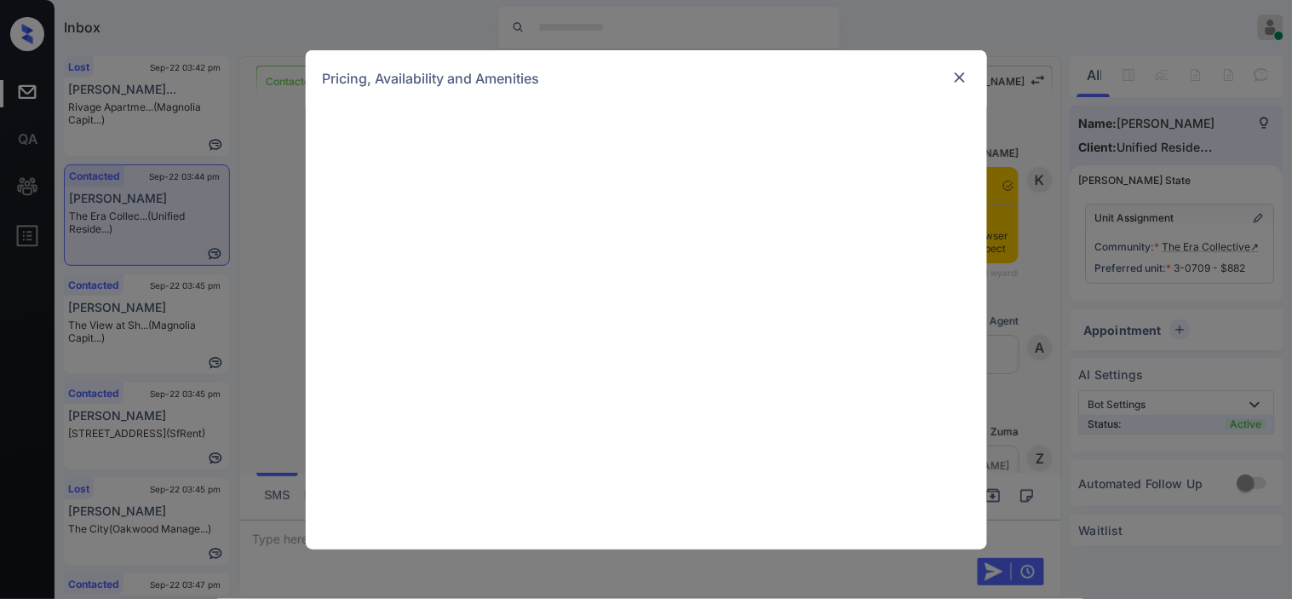
scroll to position [4482, 0]
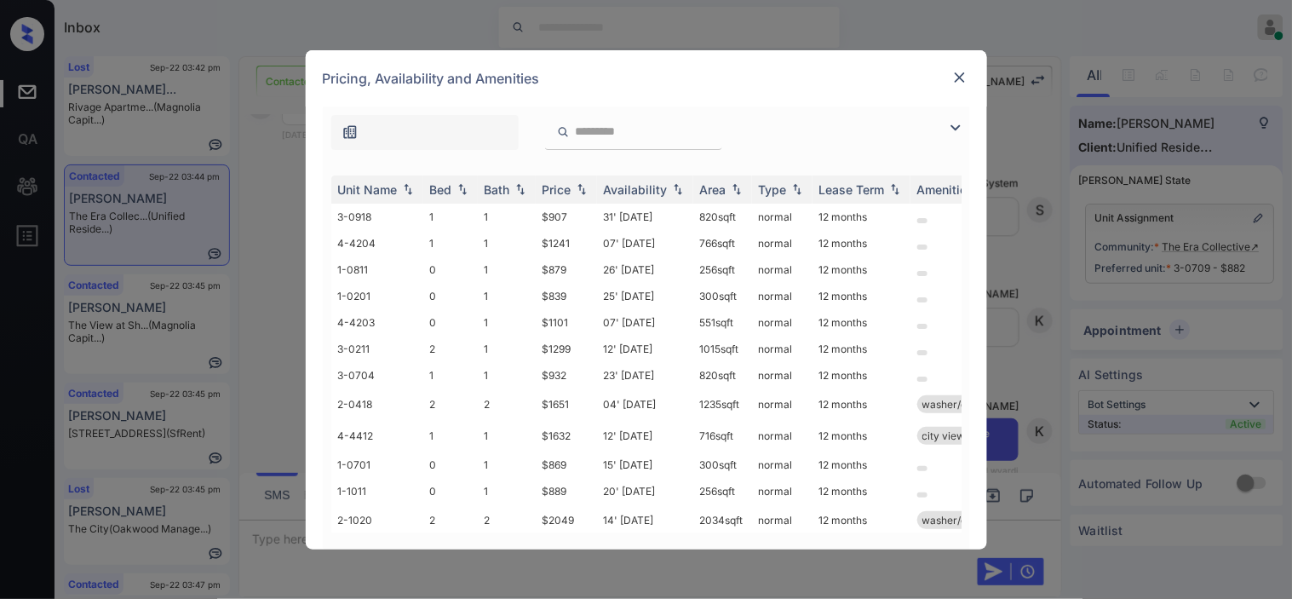
click at [958, 134] on img at bounding box center [956, 128] width 20 height 20
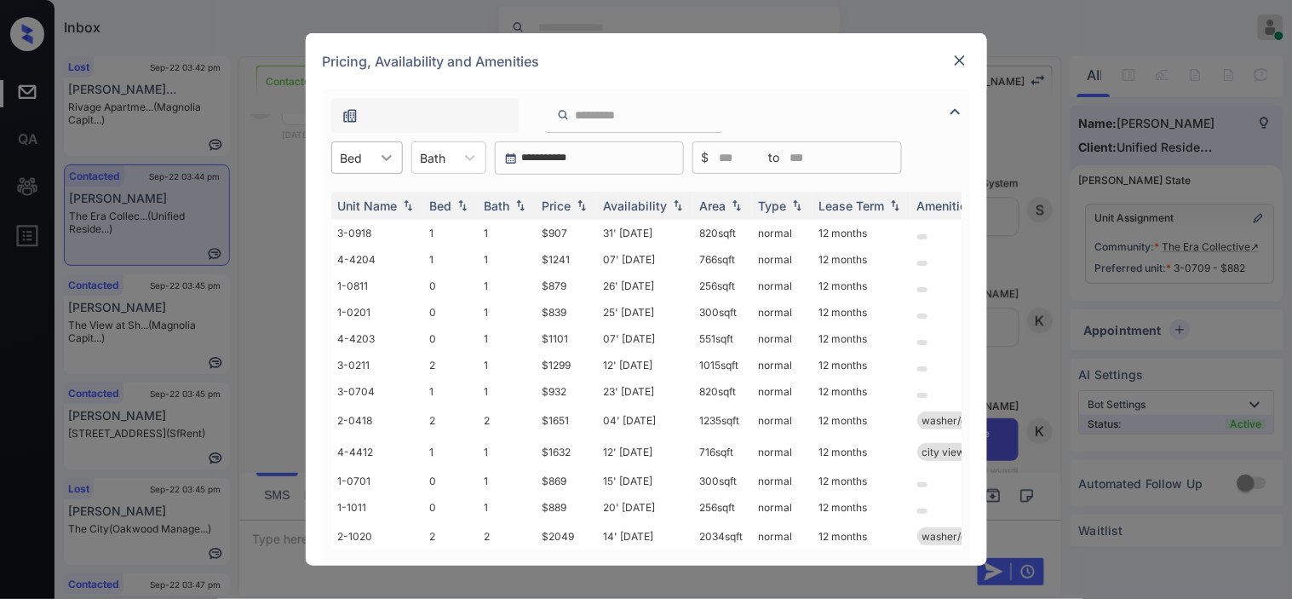
click at [398, 149] on div at bounding box center [386, 157] width 31 height 31
click at [369, 202] on div "0" at bounding box center [367, 199] width 72 height 31
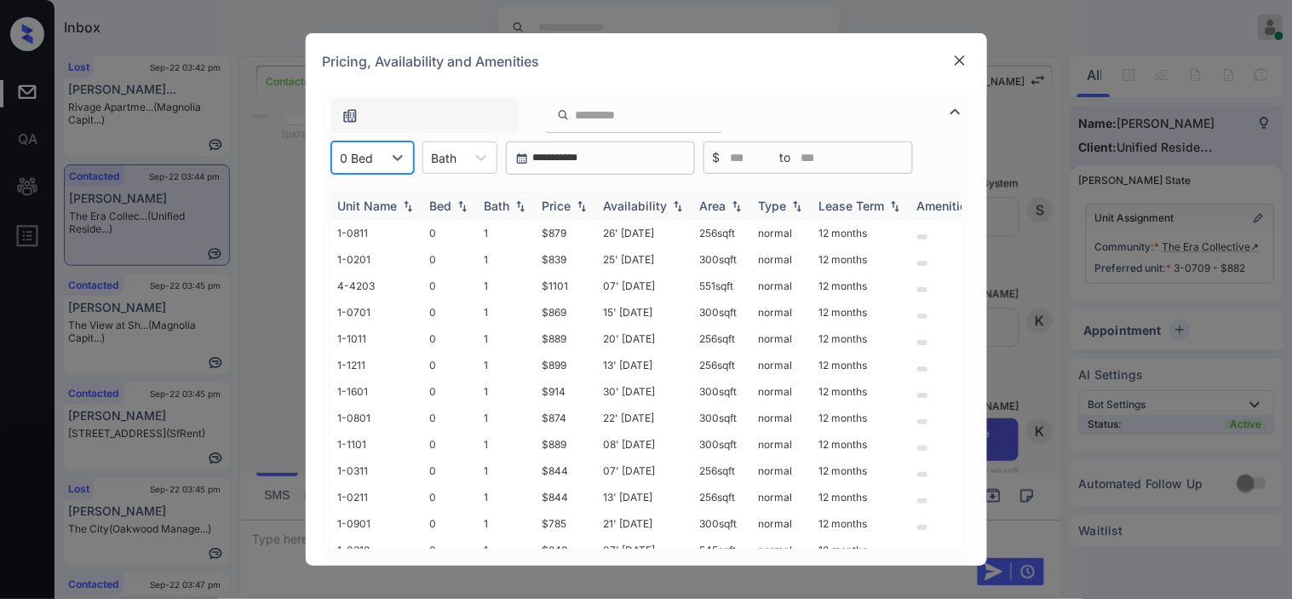
click at [568, 202] on div "Price" at bounding box center [557, 205] width 29 height 14
drag, startPoint x: 538, startPoint y: 232, endPoint x: 595, endPoint y: 230, distance: 57.1
click at [595, 230] on td "$735" at bounding box center [566, 233] width 61 height 26
copy td "$735"
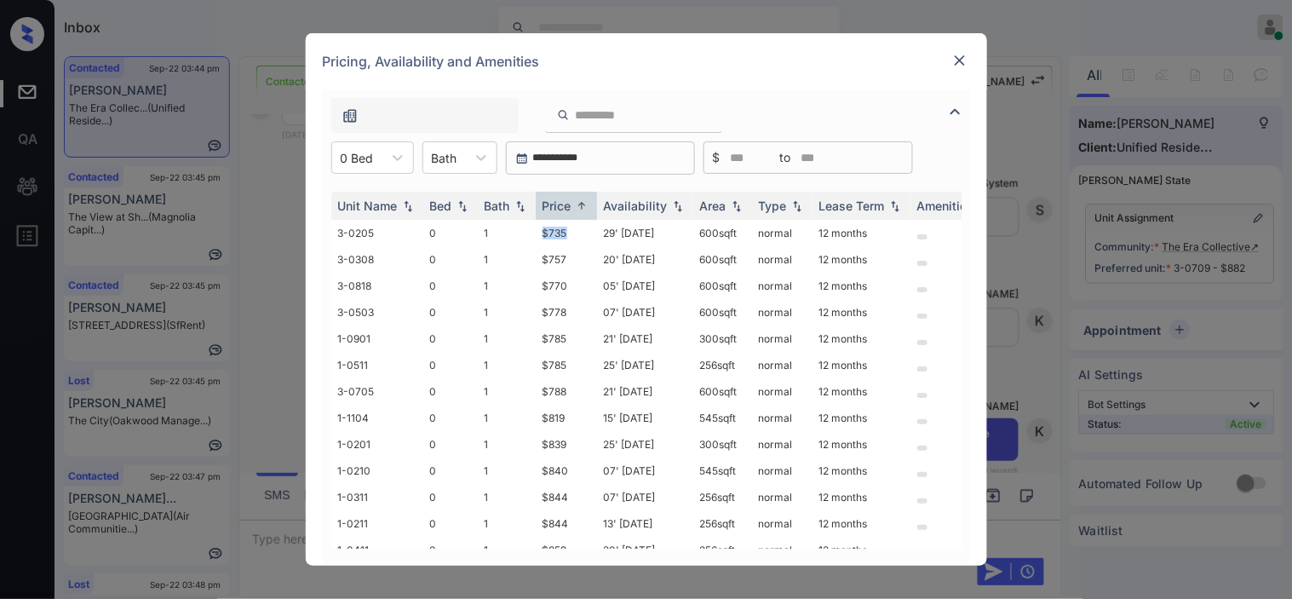
click at [963, 66] on img at bounding box center [960, 60] width 17 height 17
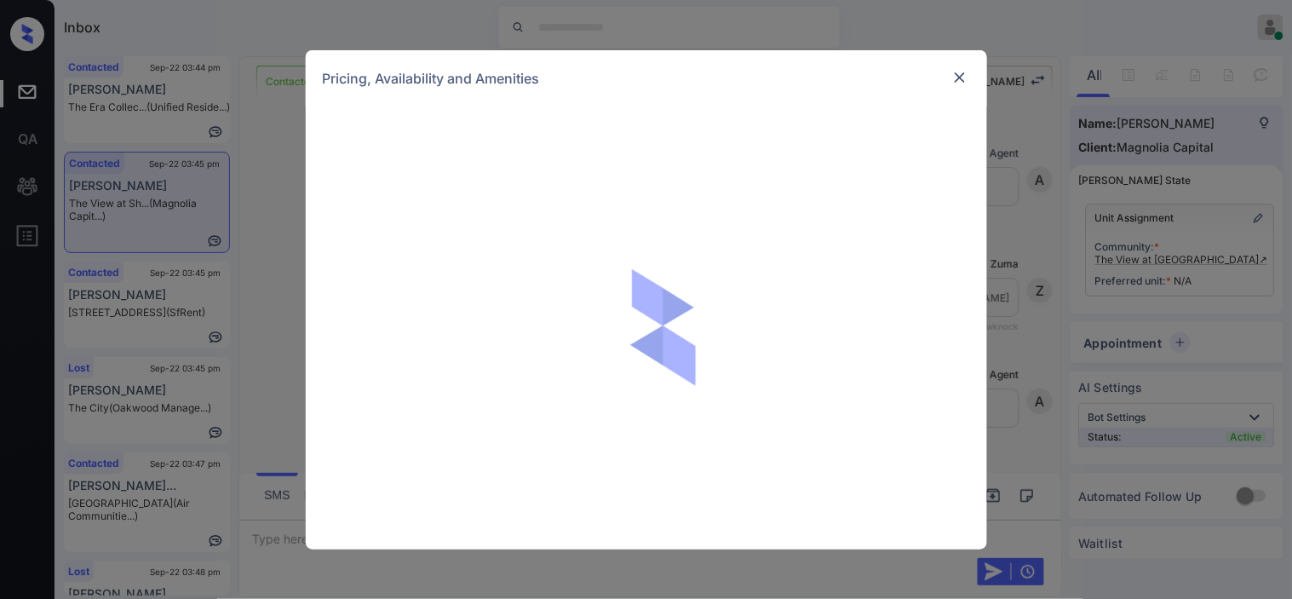
scroll to position [1376, 0]
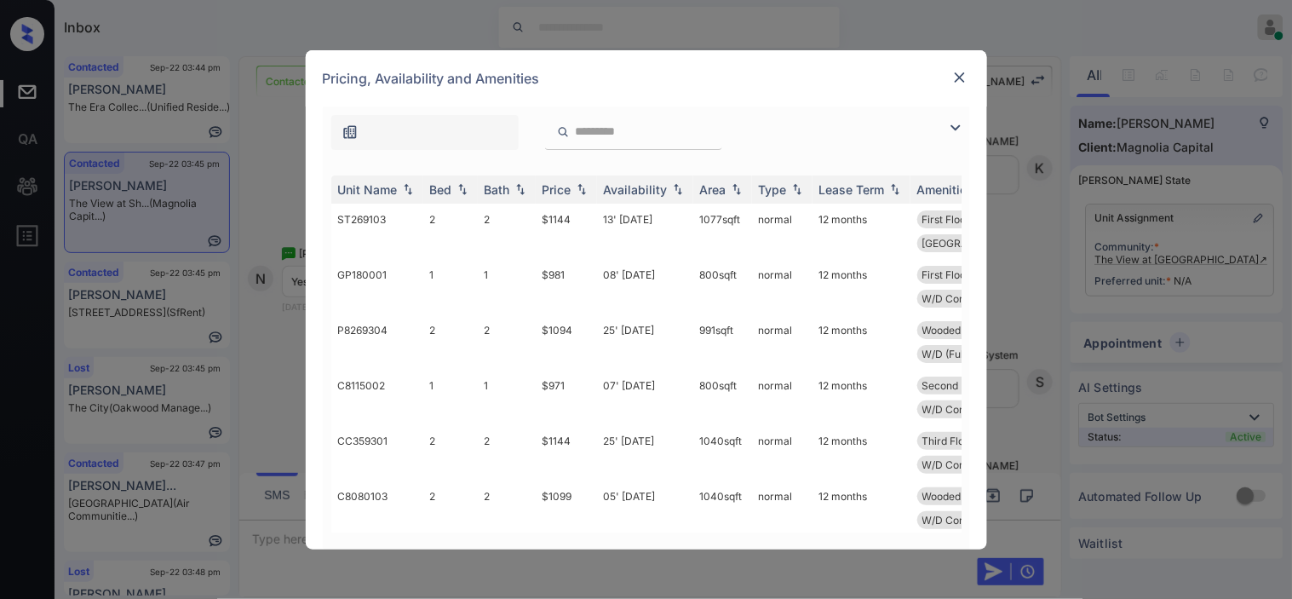
click at [954, 124] on img at bounding box center [956, 128] width 20 height 20
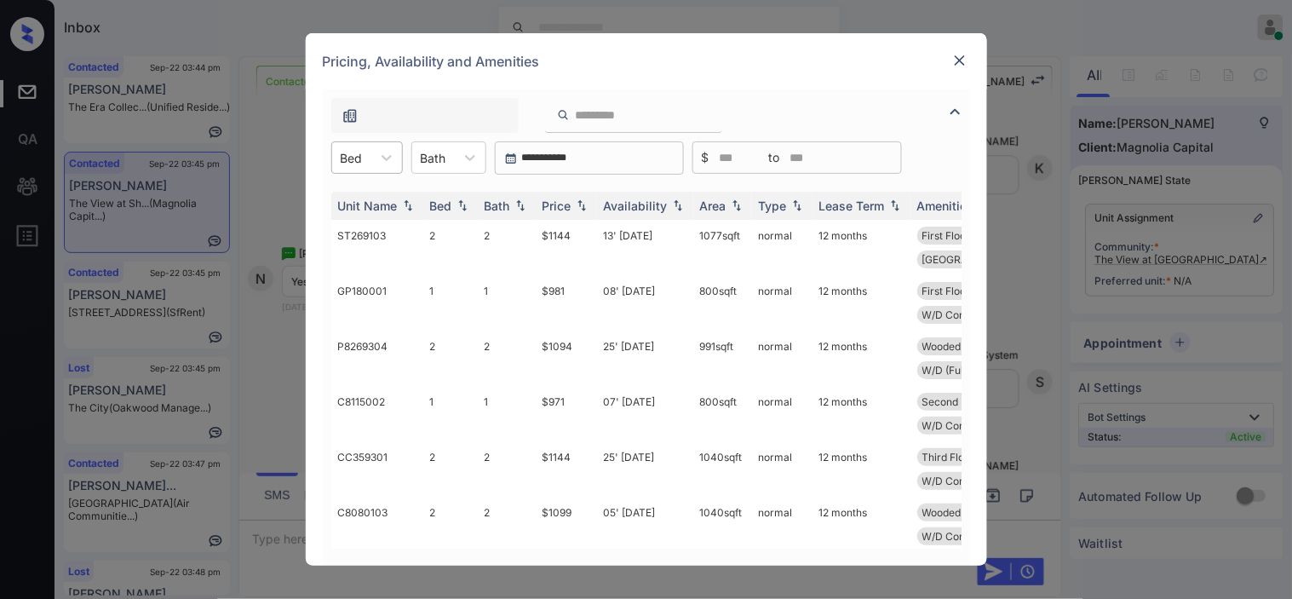
click at [358, 162] on div at bounding box center [352, 158] width 22 height 18
click at [351, 228] on div "2" at bounding box center [367, 230] width 72 height 31
click at [580, 200] on img at bounding box center [581, 206] width 17 height 12
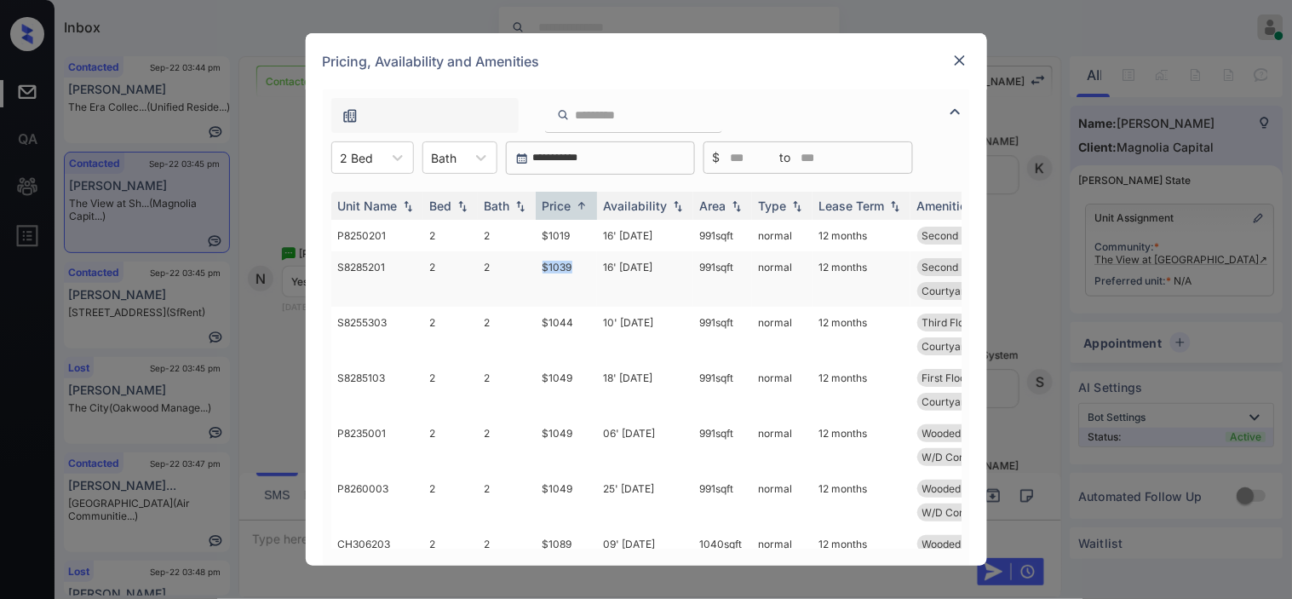
click at [572, 268] on tr "S8285201 2 2 $1039 16' Sep 25 991 sqft normal 12 months Second Floor Upgrade Fl…" at bounding box center [776, 278] width 890 height 55
copy tr "$1039"
click at [572, 267] on td "$1039" at bounding box center [566, 278] width 61 height 55
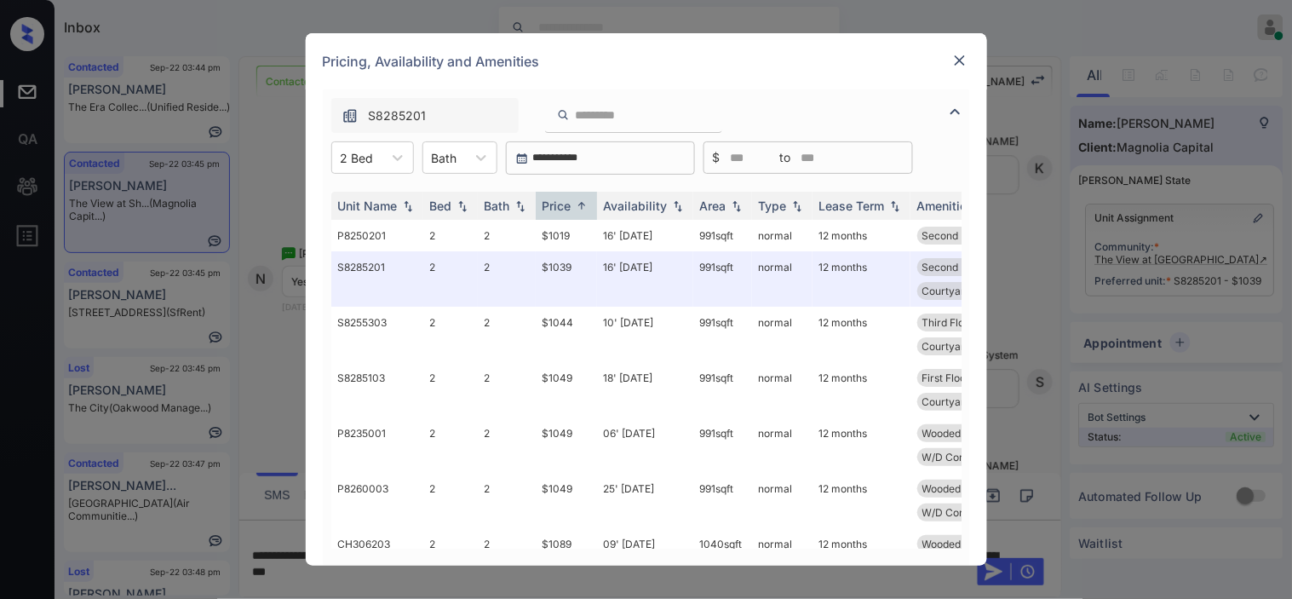
click at [952, 60] on img at bounding box center [960, 60] width 17 height 17
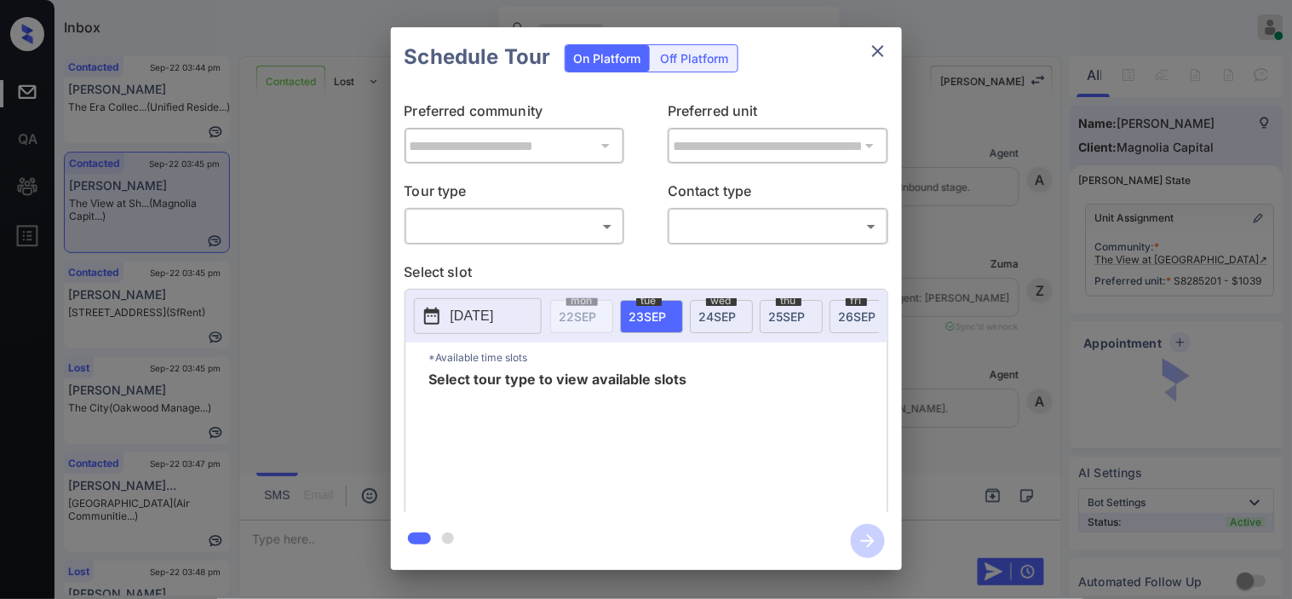
scroll to position [1014, 0]
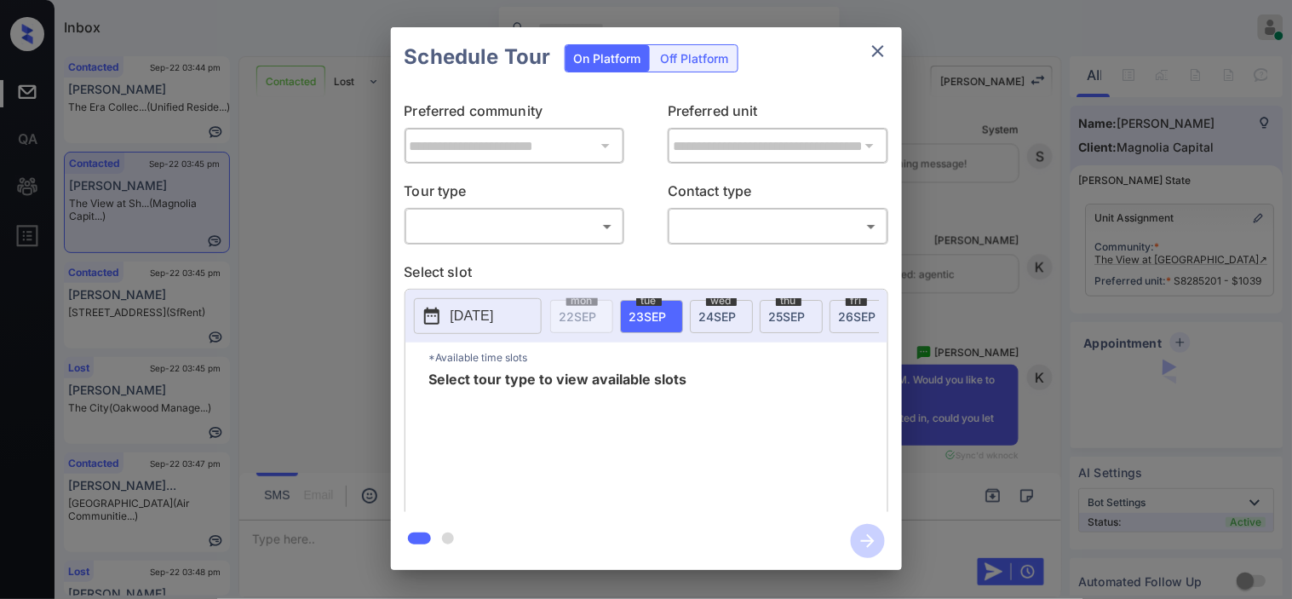
click at [520, 224] on body "Inbox [PERSON_NAME] Online Set yourself offline Set yourself on break Profile S…" at bounding box center [646, 299] width 1292 height 599
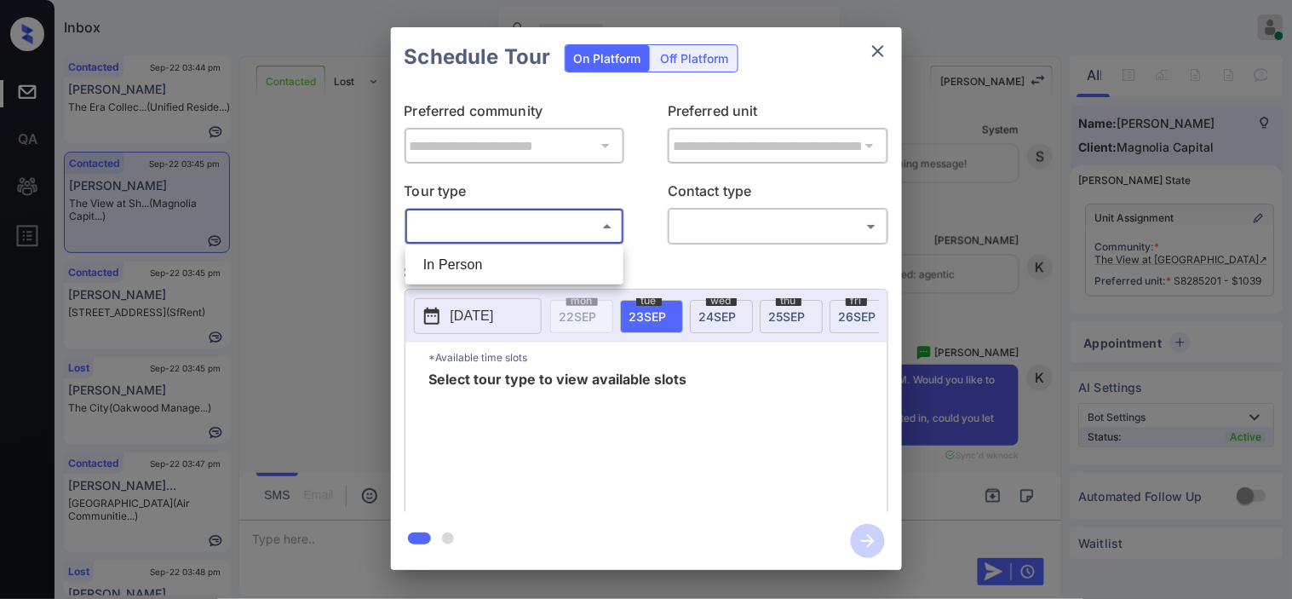
click at [523, 262] on li "In Person" at bounding box center [515, 265] width 210 height 31
type input "********"
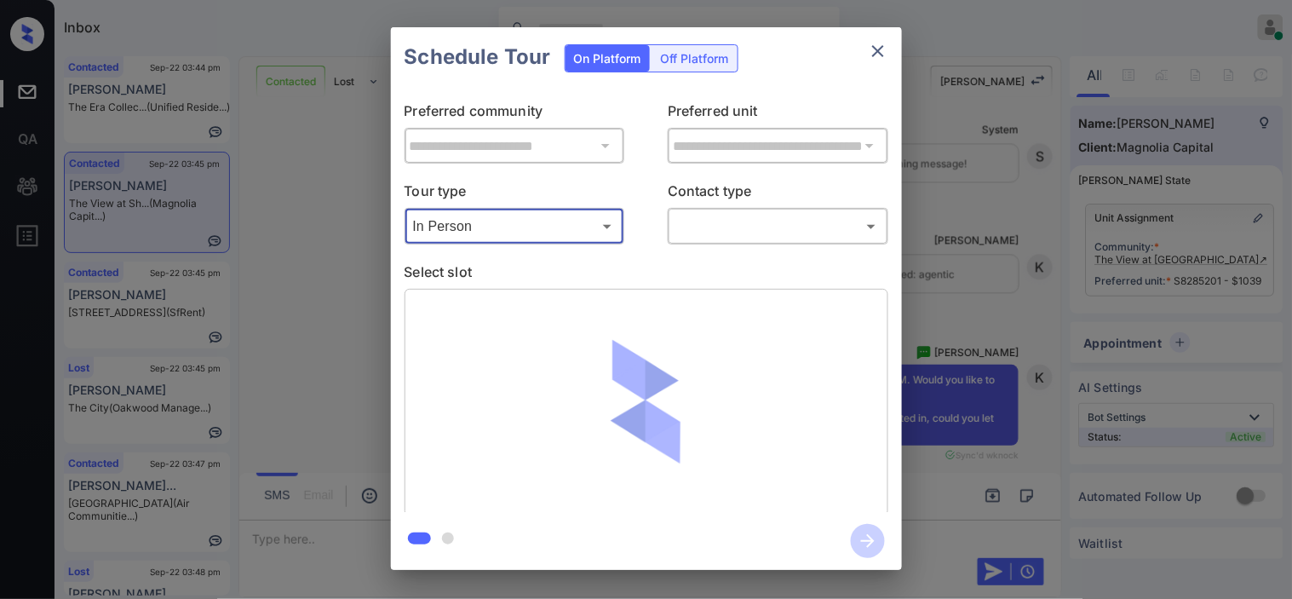
click at [708, 237] on body "Inbox [PERSON_NAME] Online Set yourself offline Set yourself on break Profile S…" at bounding box center [646, 299] width 1292 height 599
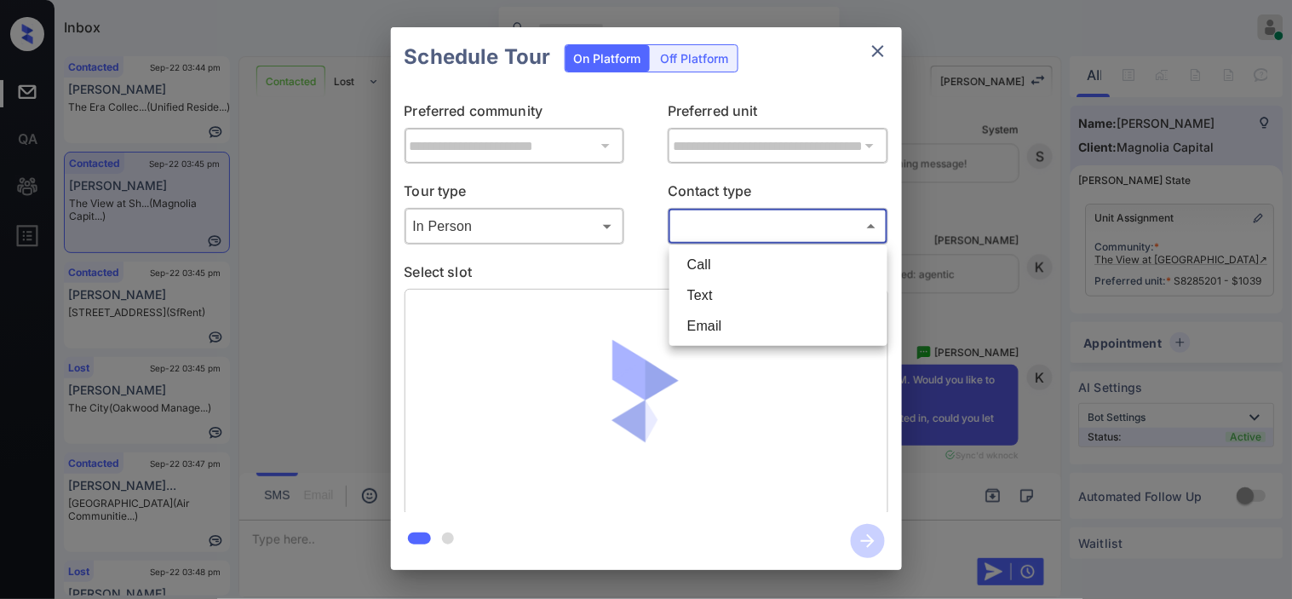
click at [705, 291] on li "Text" at bounding box center [779, 295] width 210 height 31
type input "****"
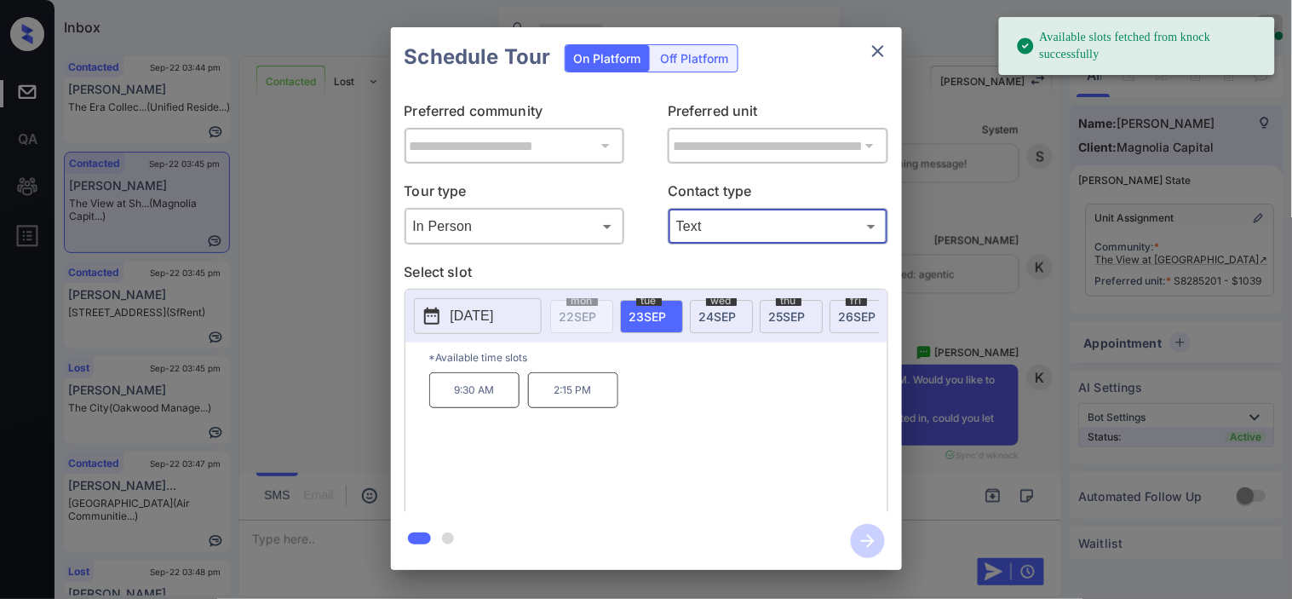
click at [467, 406] on p "9:30 AM" at bounding box center [474, 390] width 90 height 36
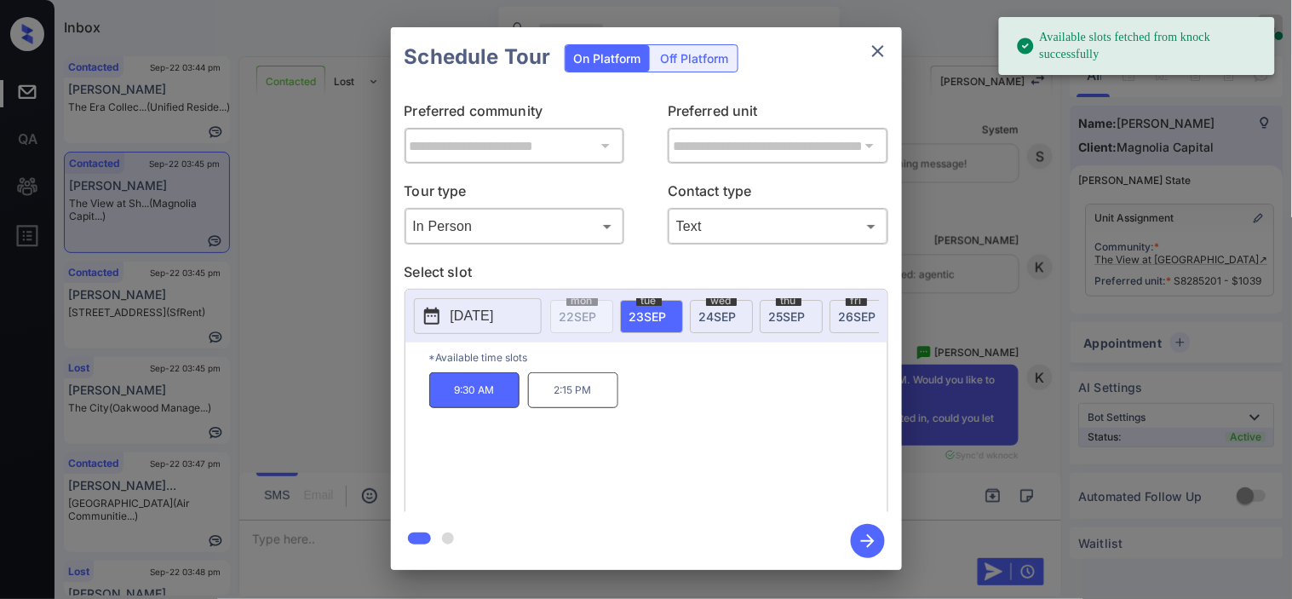
click at [854, 538] on icon "button" at bounding box center [868, 541] width 34 height 34
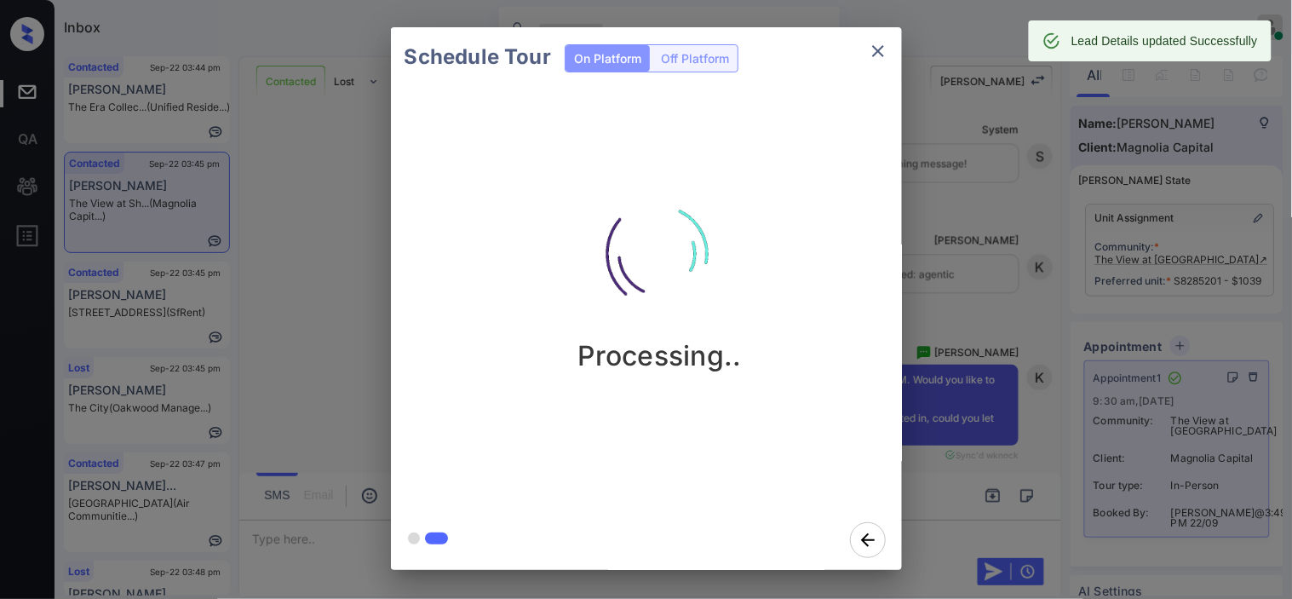
click at [949, 176] on div "Schedule Tour On Platform Off Platform Processing.." at bounding box center [646, 298] width 1292 height 597
